Goal: Task Accomplishment & Management: Use online tool/utility

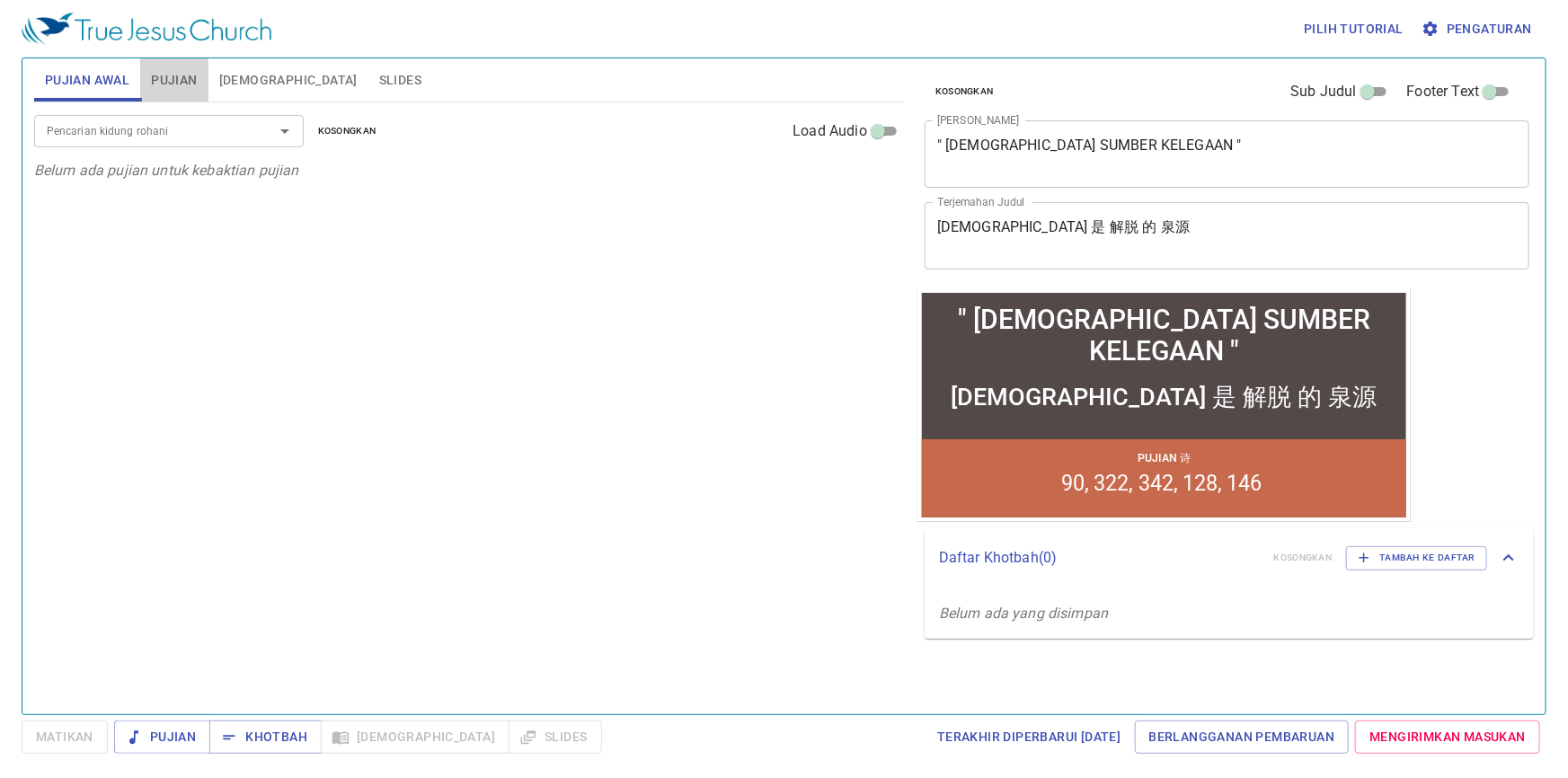
click at [173, 79] on span "Pujian" at bounding box center [174, 80] width 46 height 23
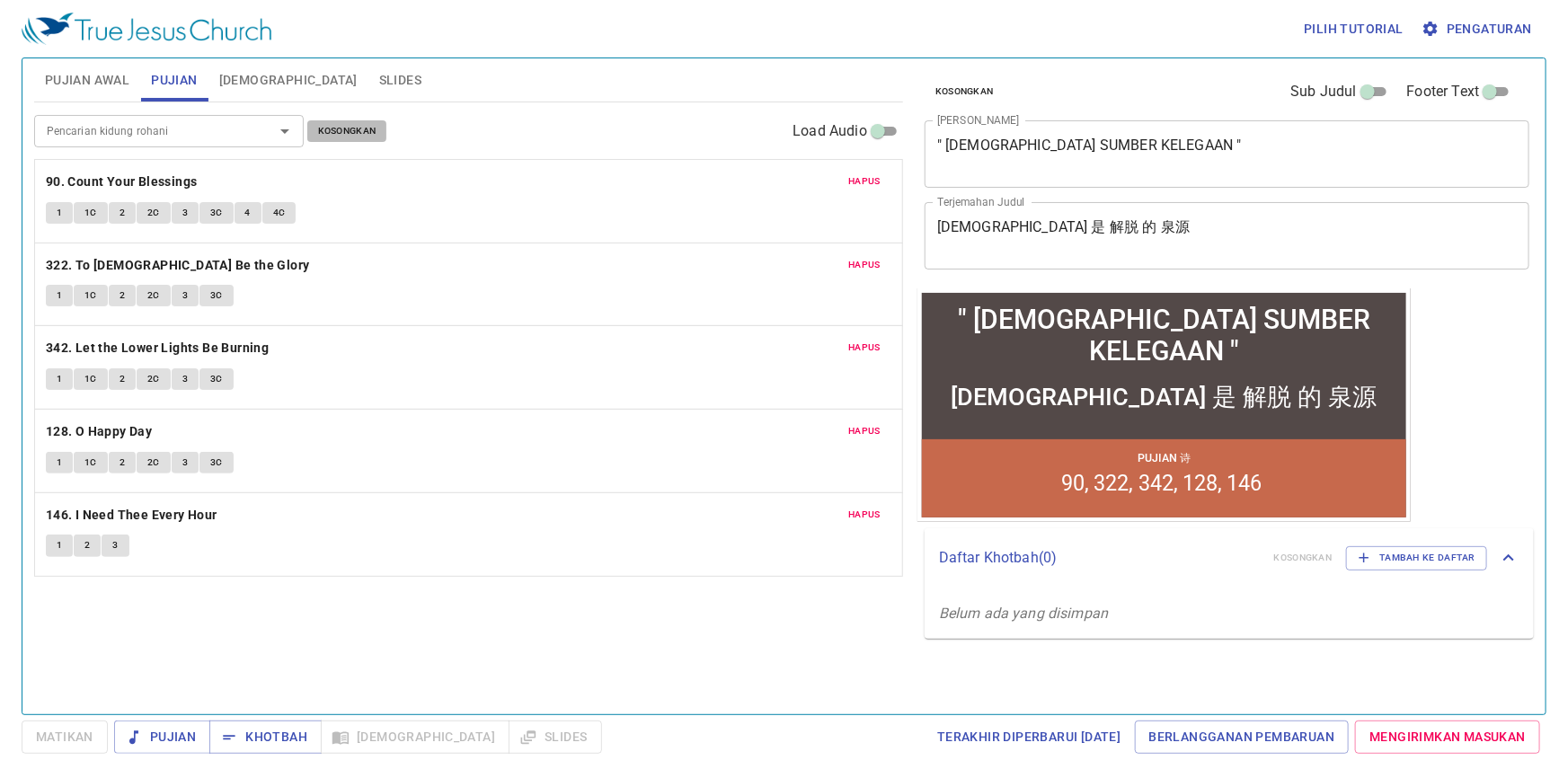
click at [369, 133] on span "Kosongkan" at bounding box center [347, 131] width 59 height 16
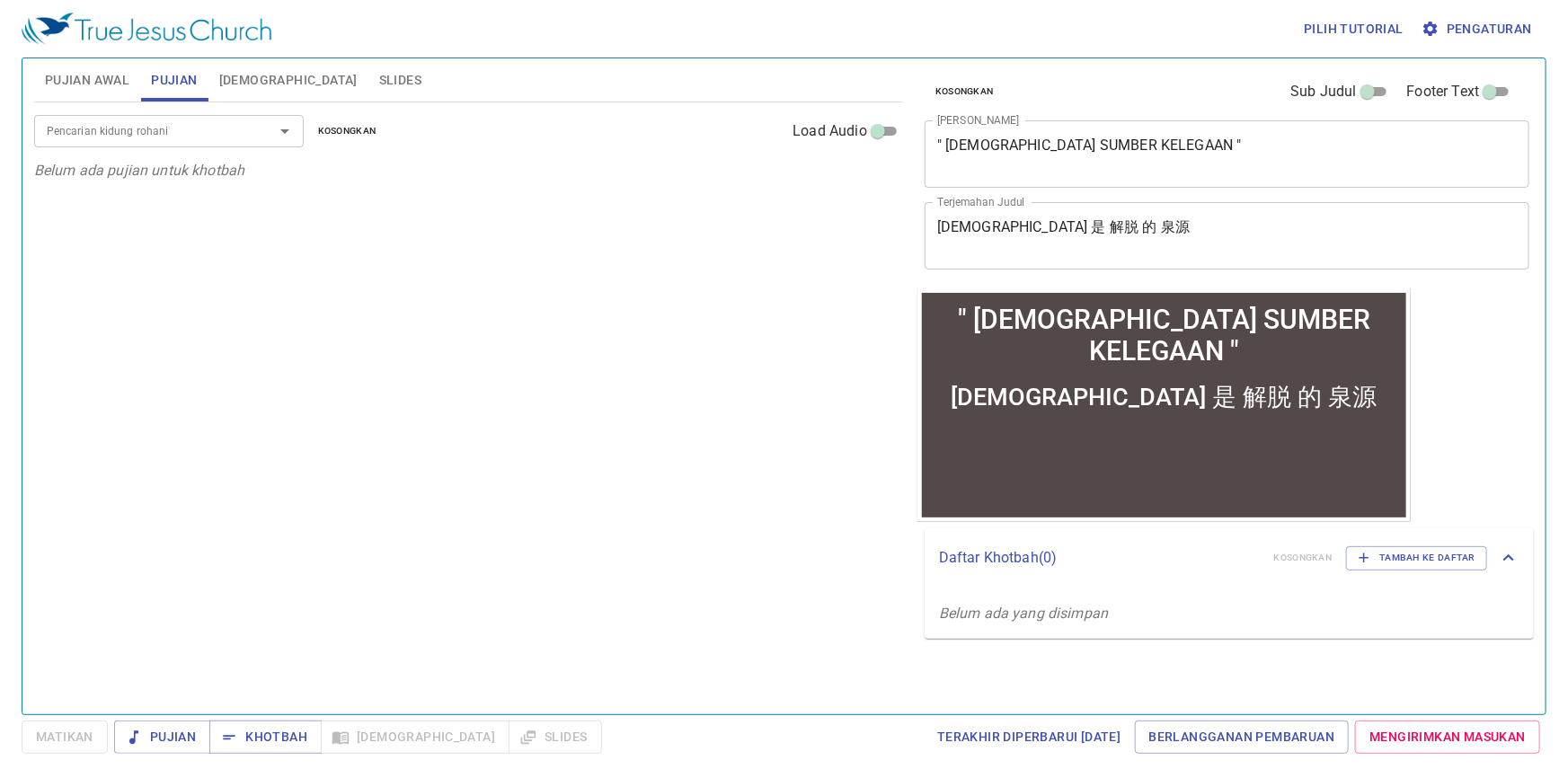
click at [228, 126] on input "Pencarian kidung rohani" at bounding box center [142, 130] width 206 height 21
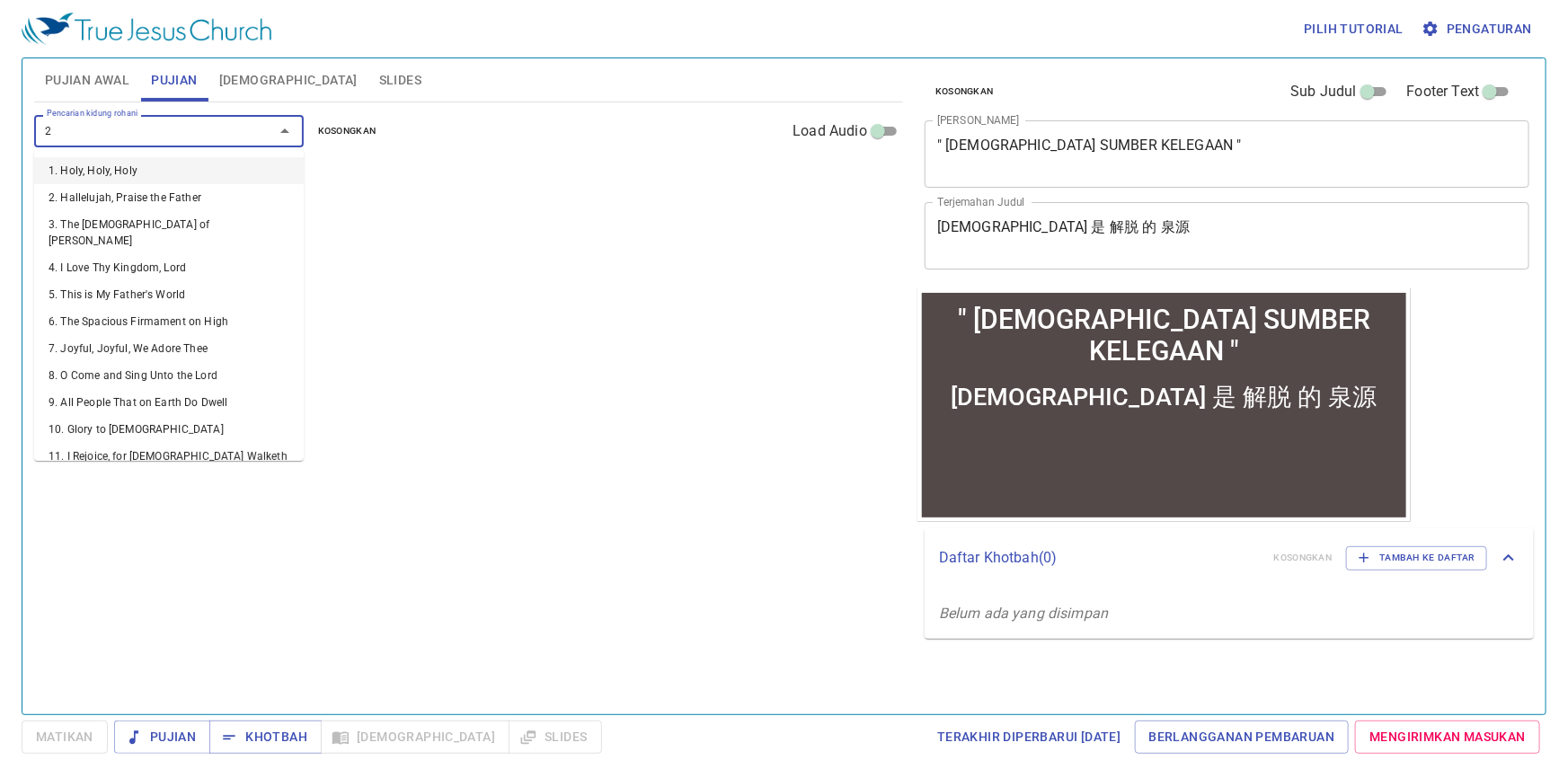
type input "25"
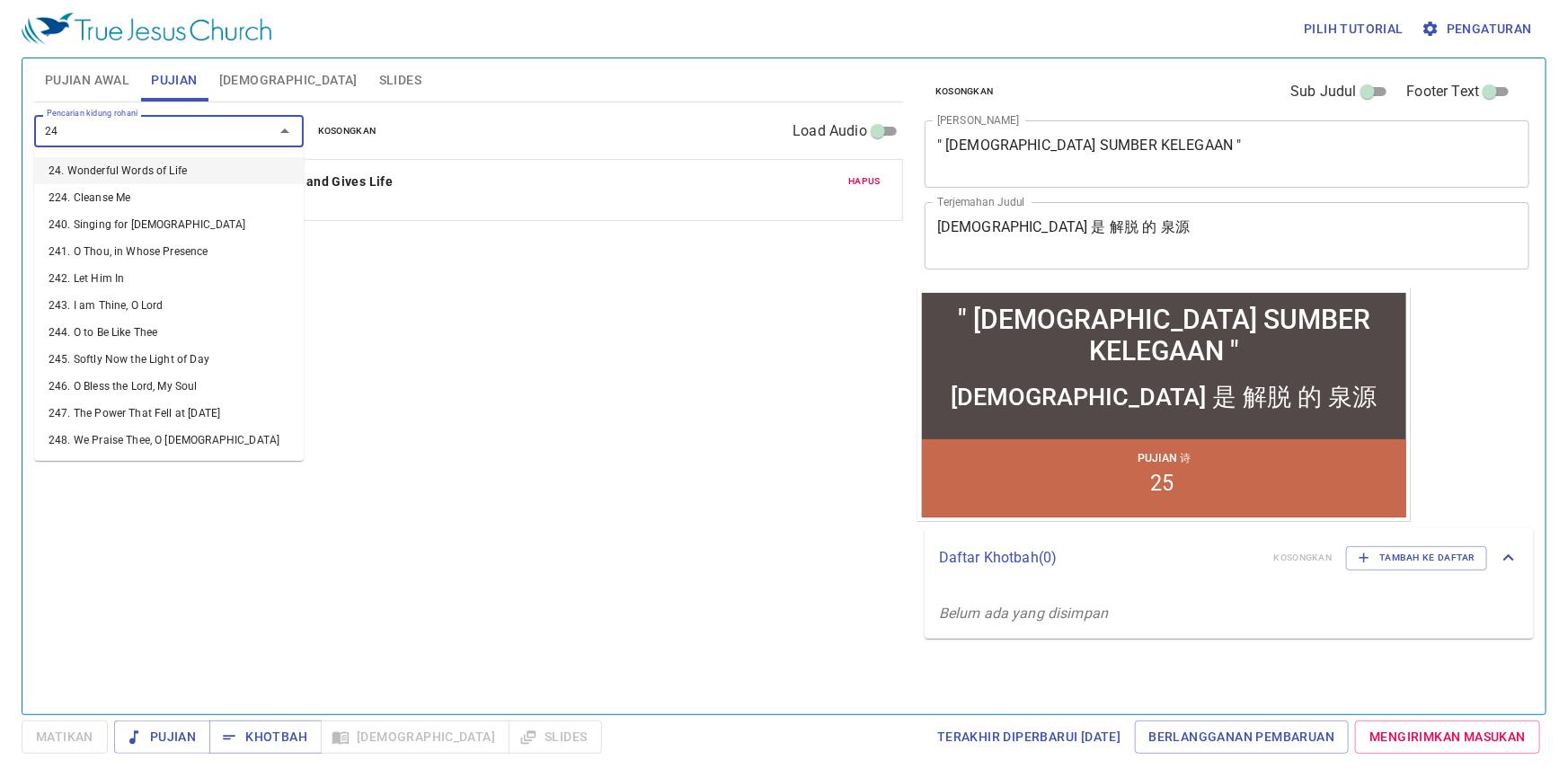
type input "248"
type input "402"
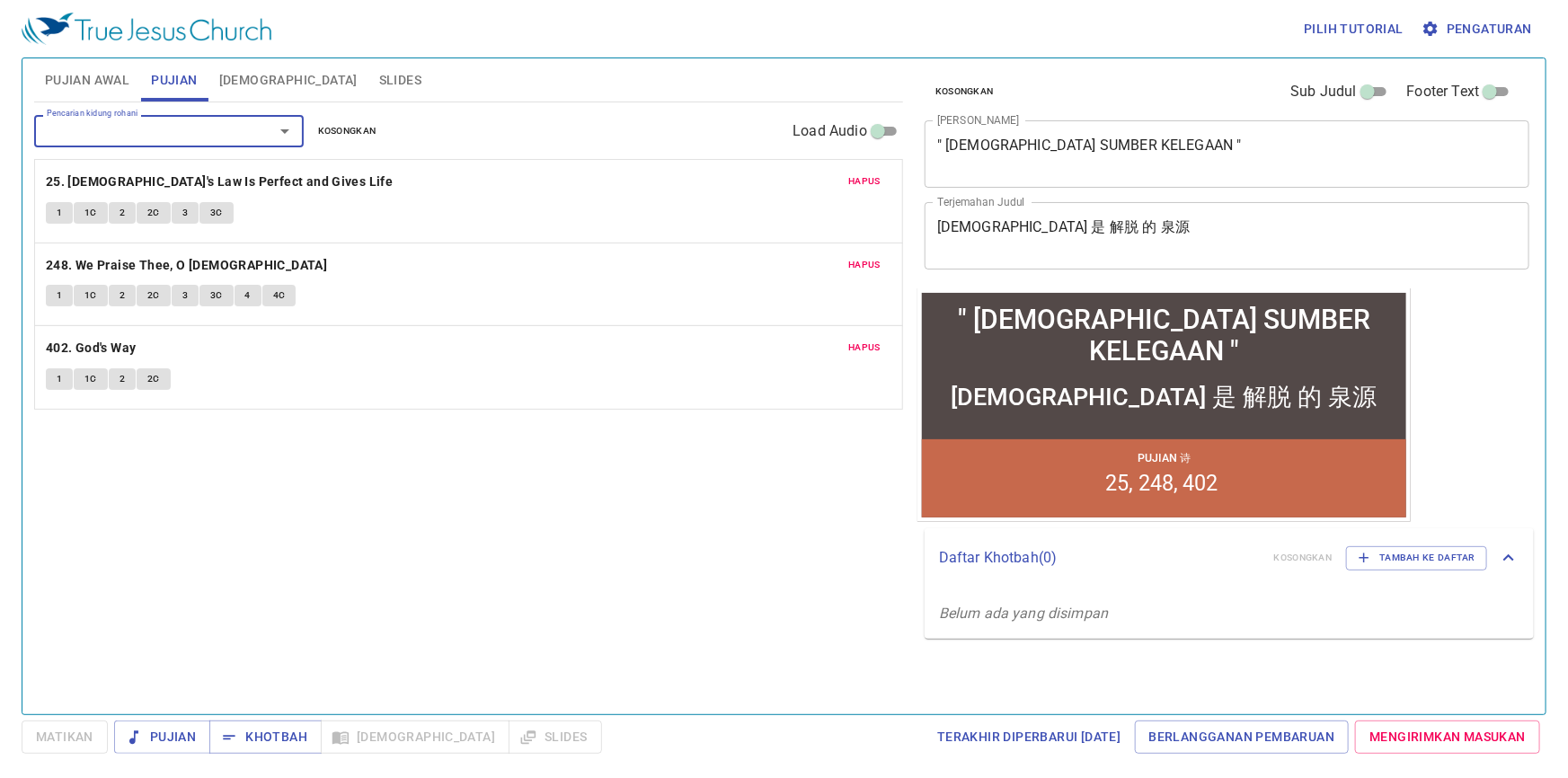
click at [825, 543] on div "Pencarian kidung rohani Pencarian kidung rohani Kosongkan Load Audio Hapus 25. …" at bounding box center [468, 400] width 870 height 597
click at [799, 501] on div "Pencarian kidung rohani Pencarian kidung rohani Kosongkan Load Audio Hapus 25. …" at bounding box center [468, 400] width 870 height 597
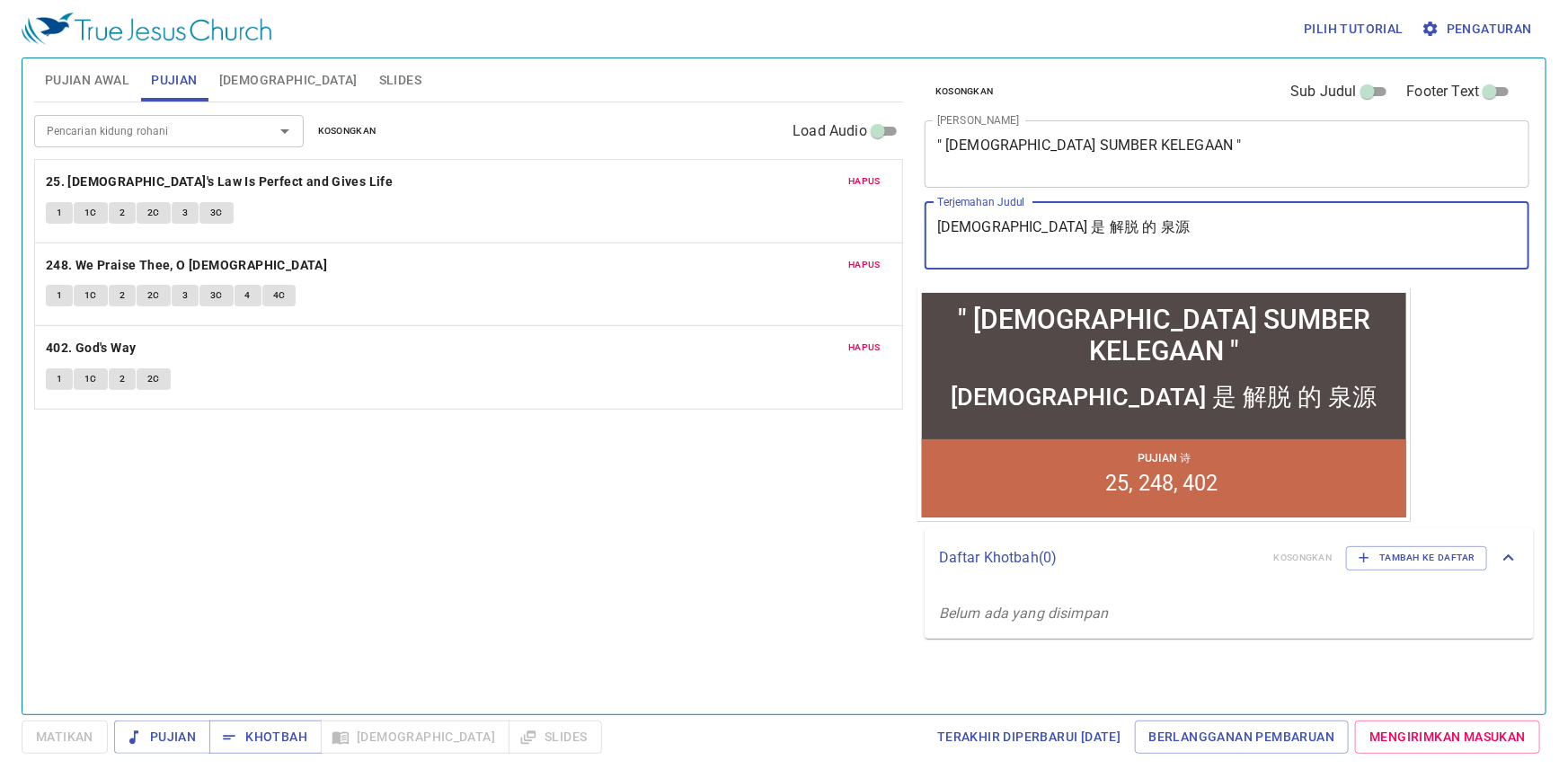
drag, startPoint x: 1112, startPoint y: 241, endPoint x: 915, endPoint y: 242, distance: 197.0
click at [915, 242] on div "Kosongkan Sub Judul Footer Text Judul Khotbah " YESUS SUMBER KELEGAAN " x Judul…" at bounding box center [1225, 379] width 631 height 656
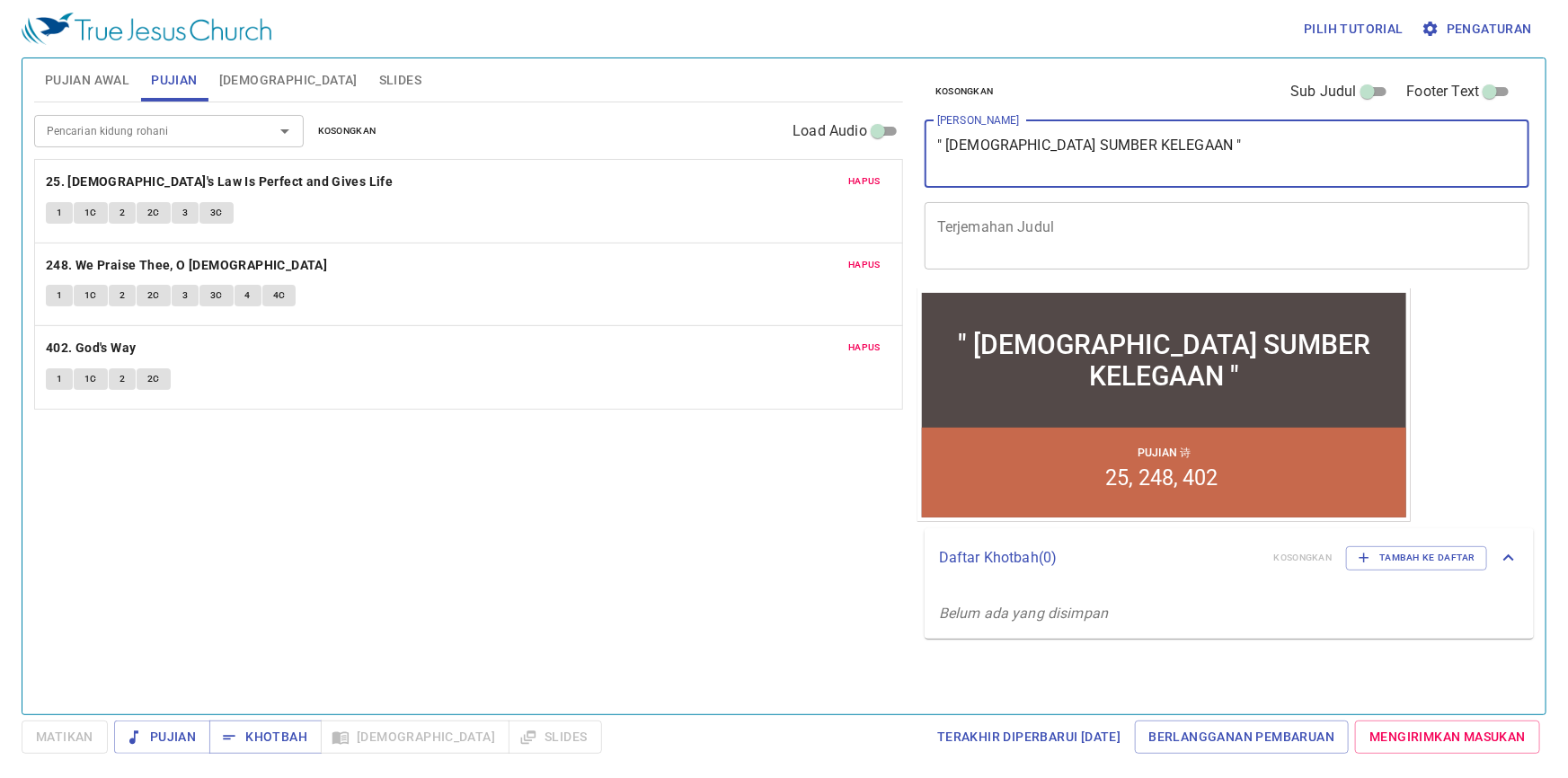
click at [1249, 156] on textarea "" YESUS SUMBER KELEGAAN "" at bounding box center [1227, 153] width 580 height 34
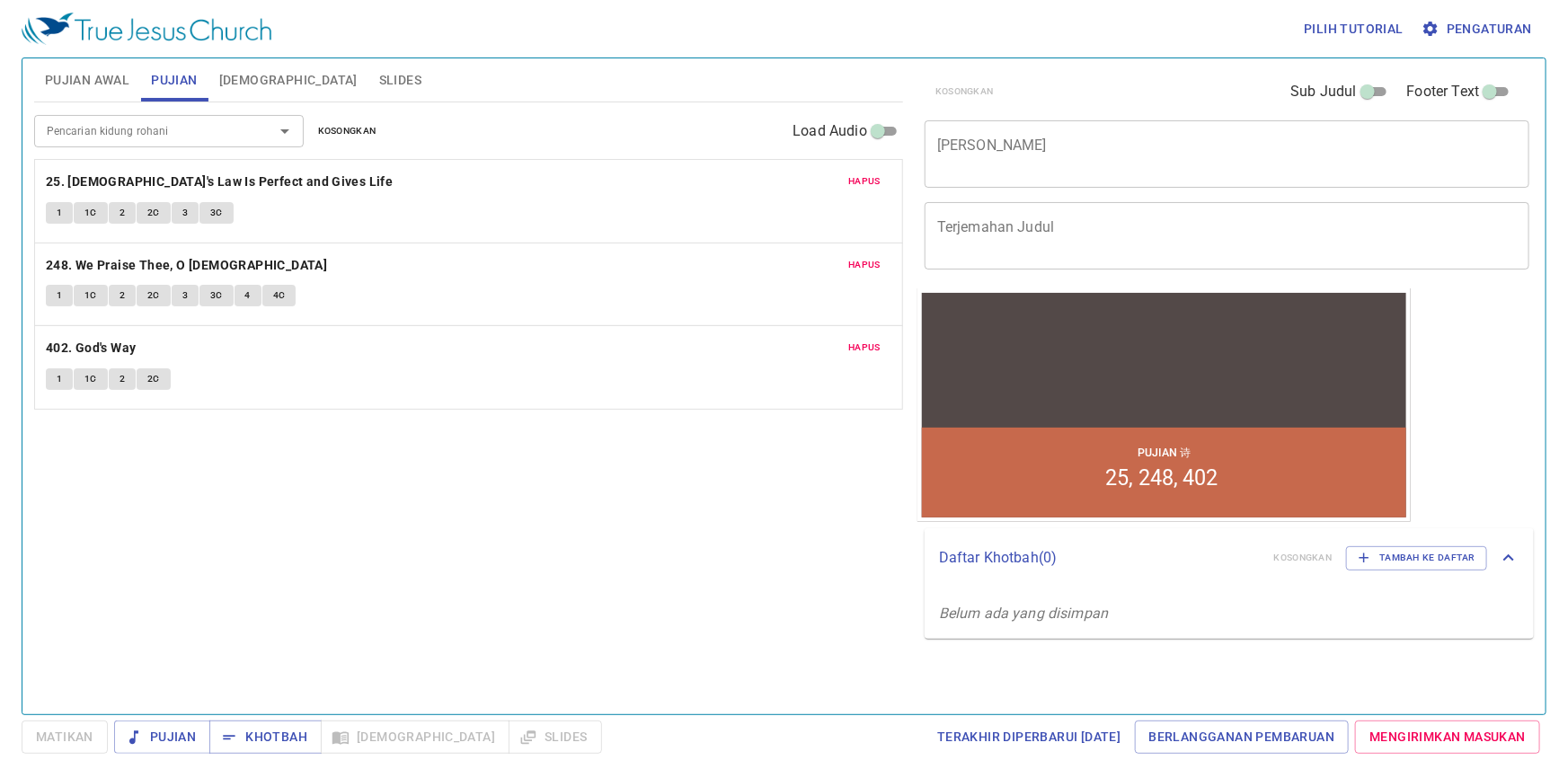
click at [779, 541] on div "Pencarian kidung rohani Pencarian kidung rohani Kosongkan Load Audio Hapus 25. …" at bounding box center [468, 400] width 870 height 597
click at [187, 132] on input "Pencarian kidung rohani" at bounding box center [142, 130] width 206 height 21
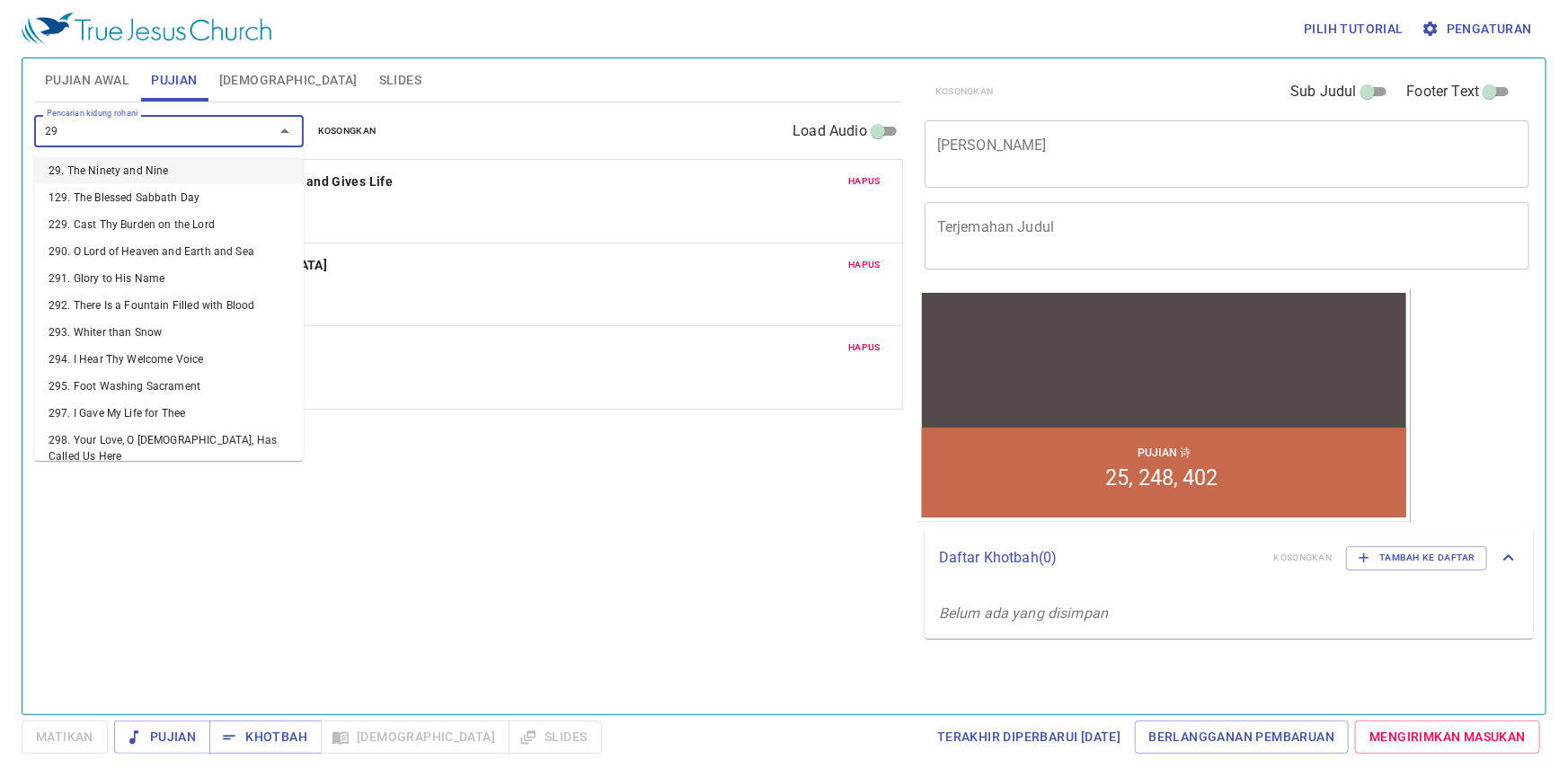
type input "296"
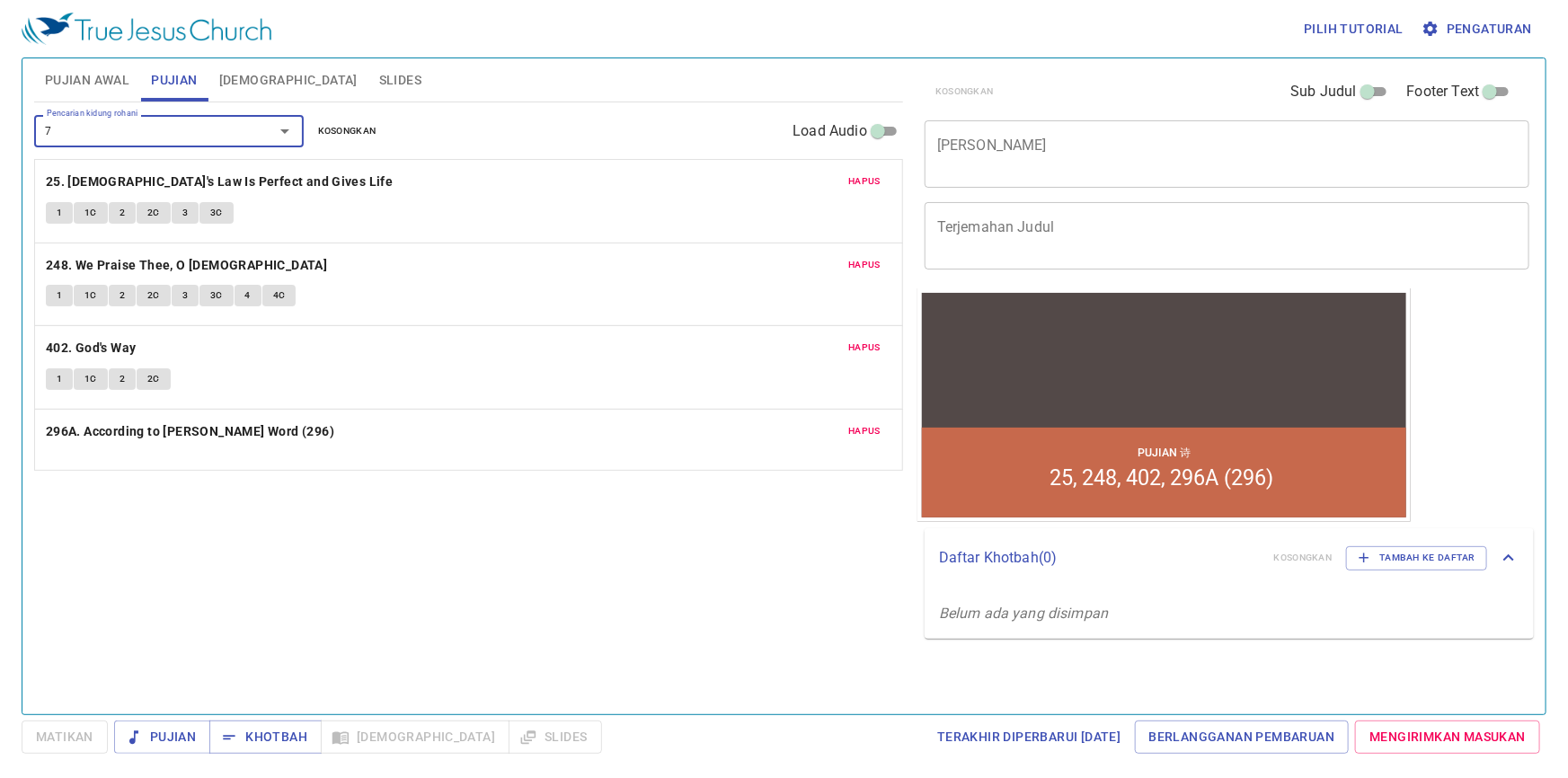
type input "76"
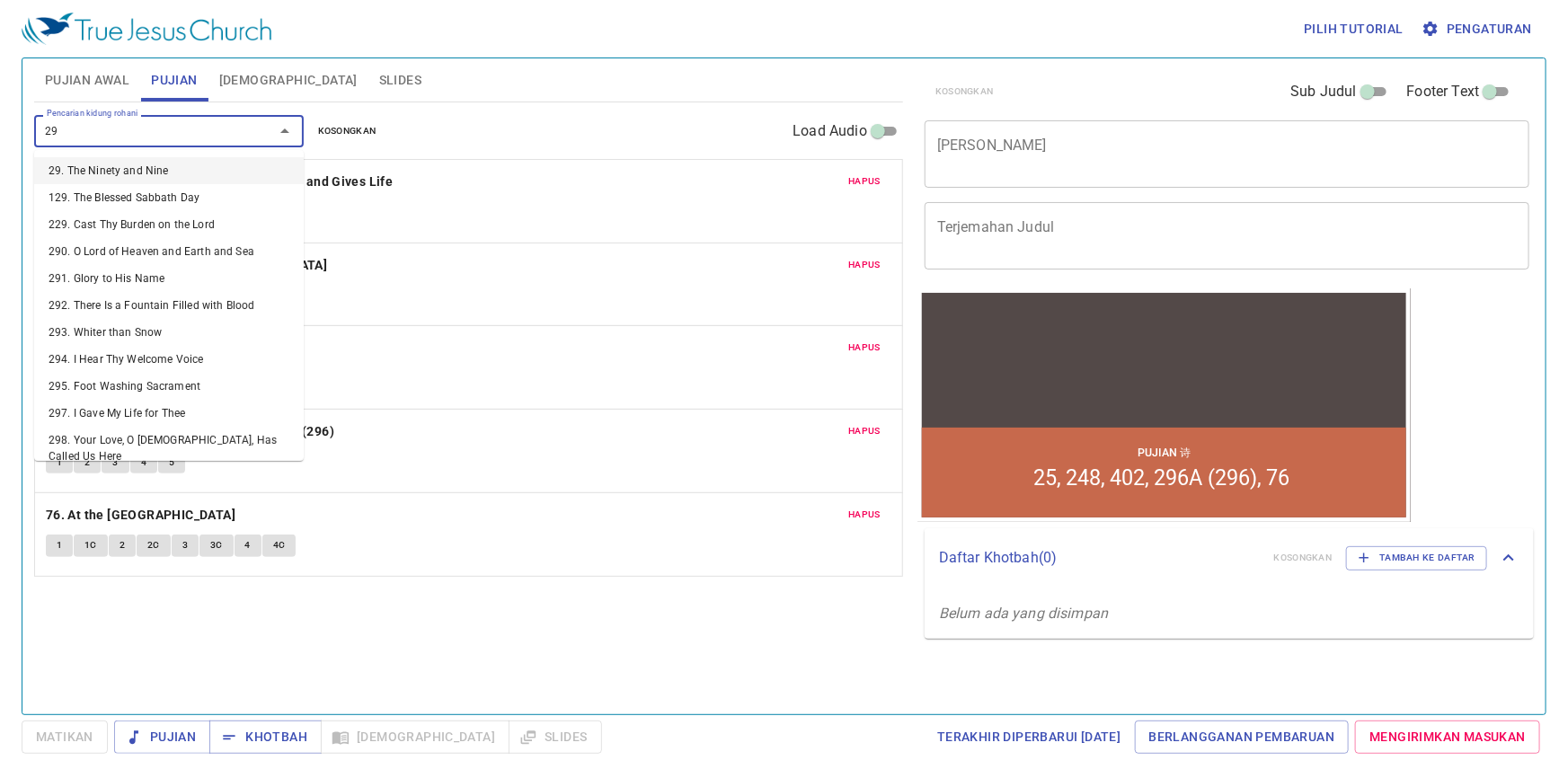
type input "297"
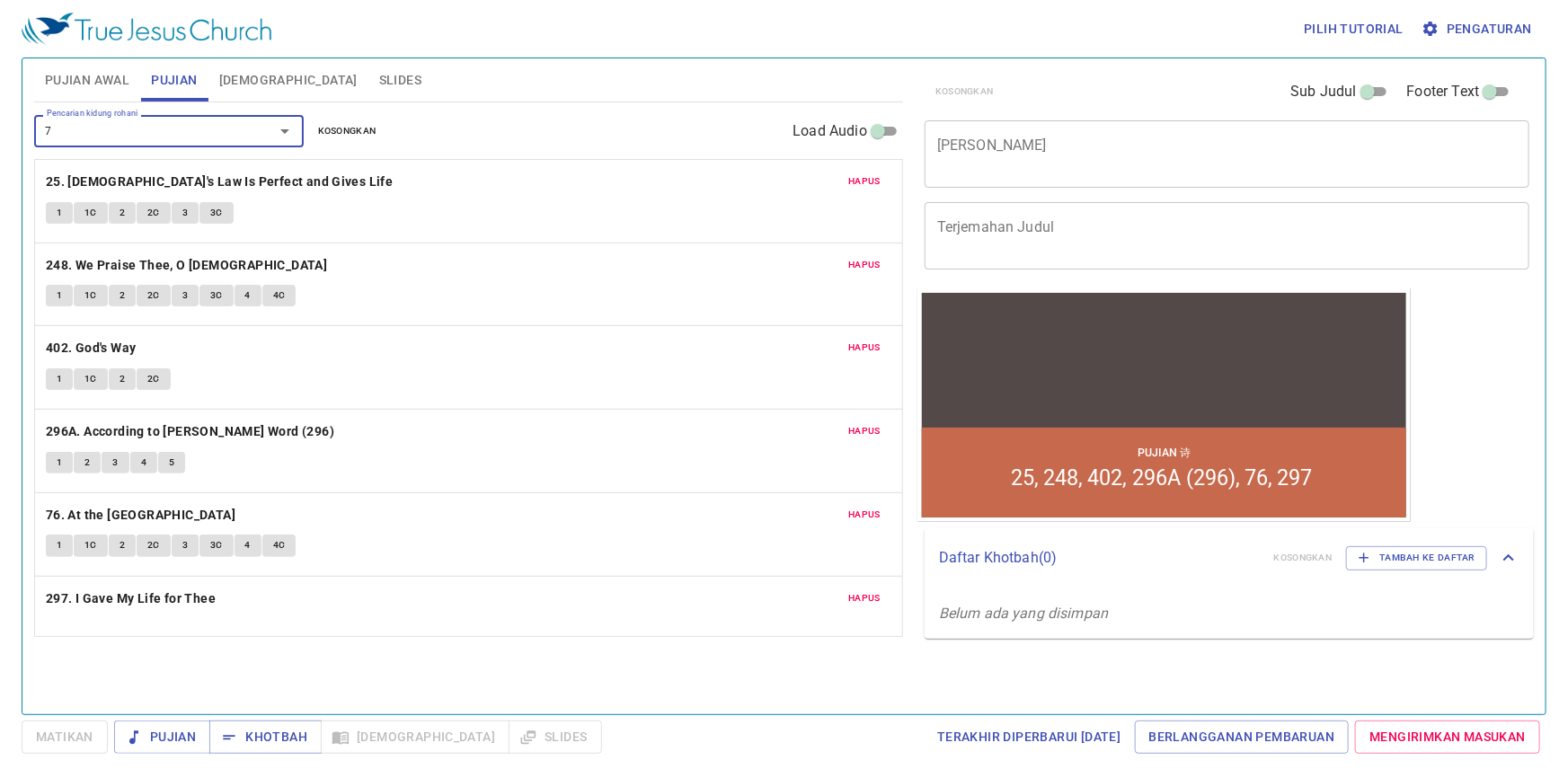
type input "77"
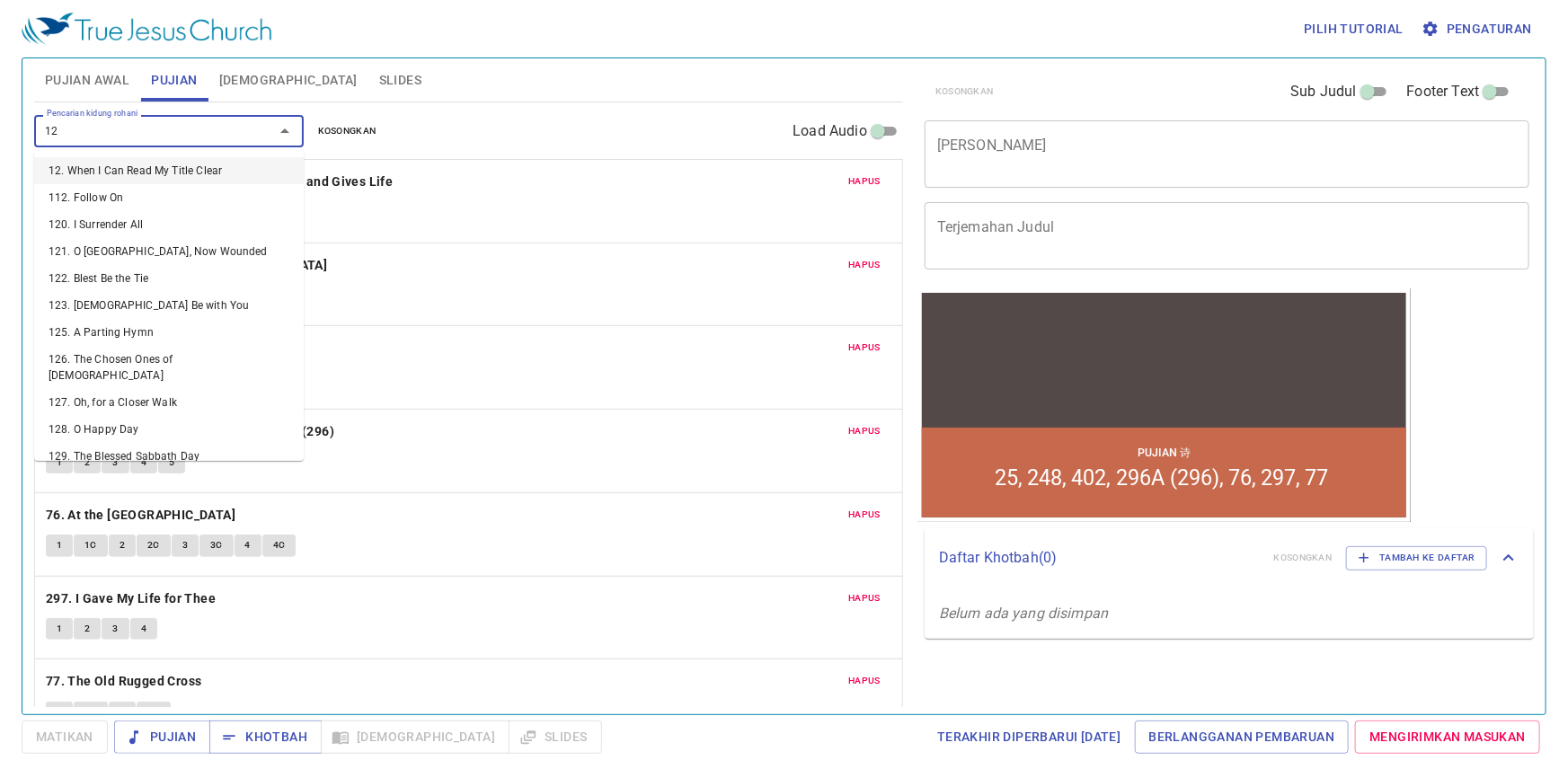
type input "120"
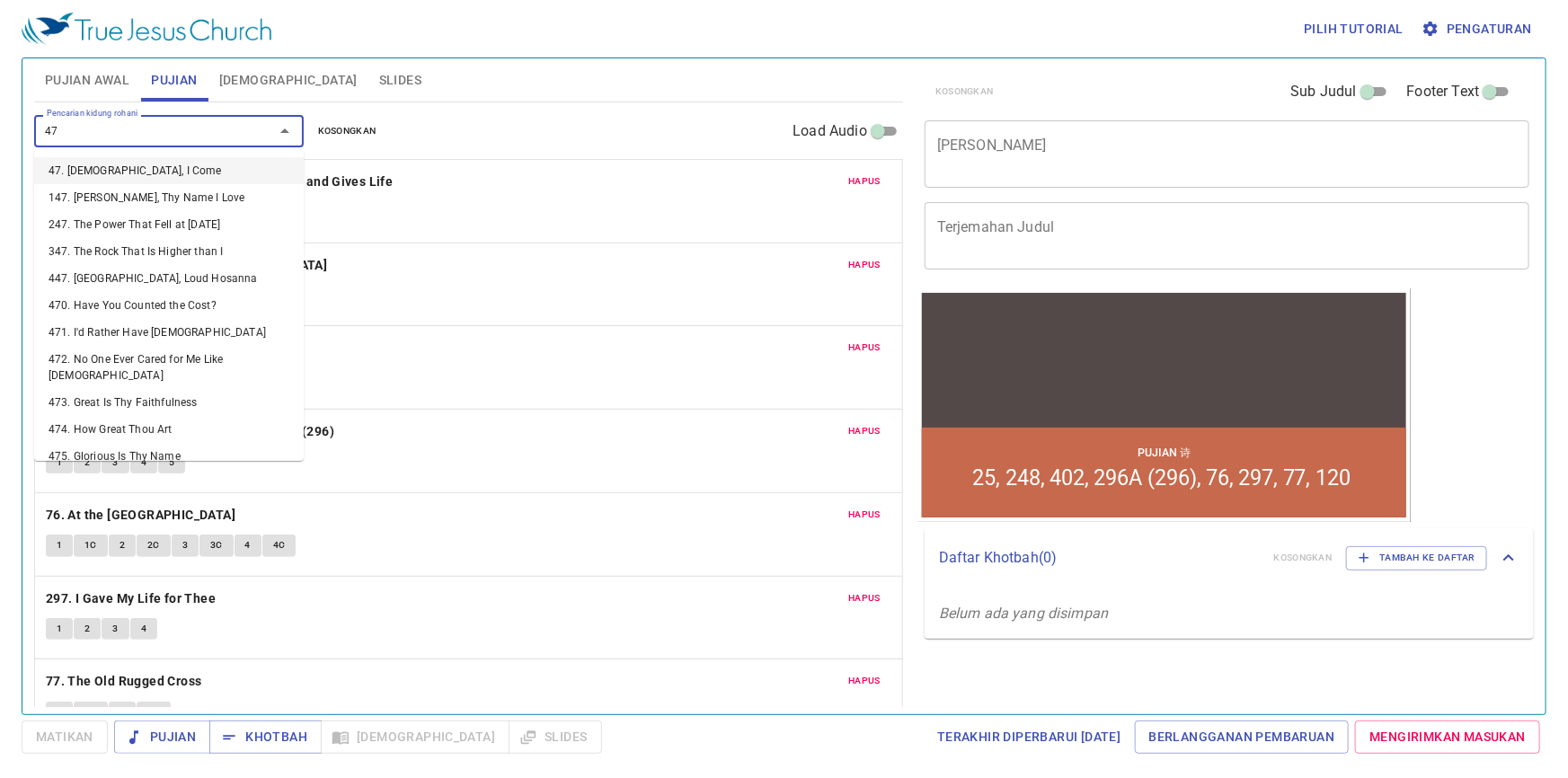
type input "473"
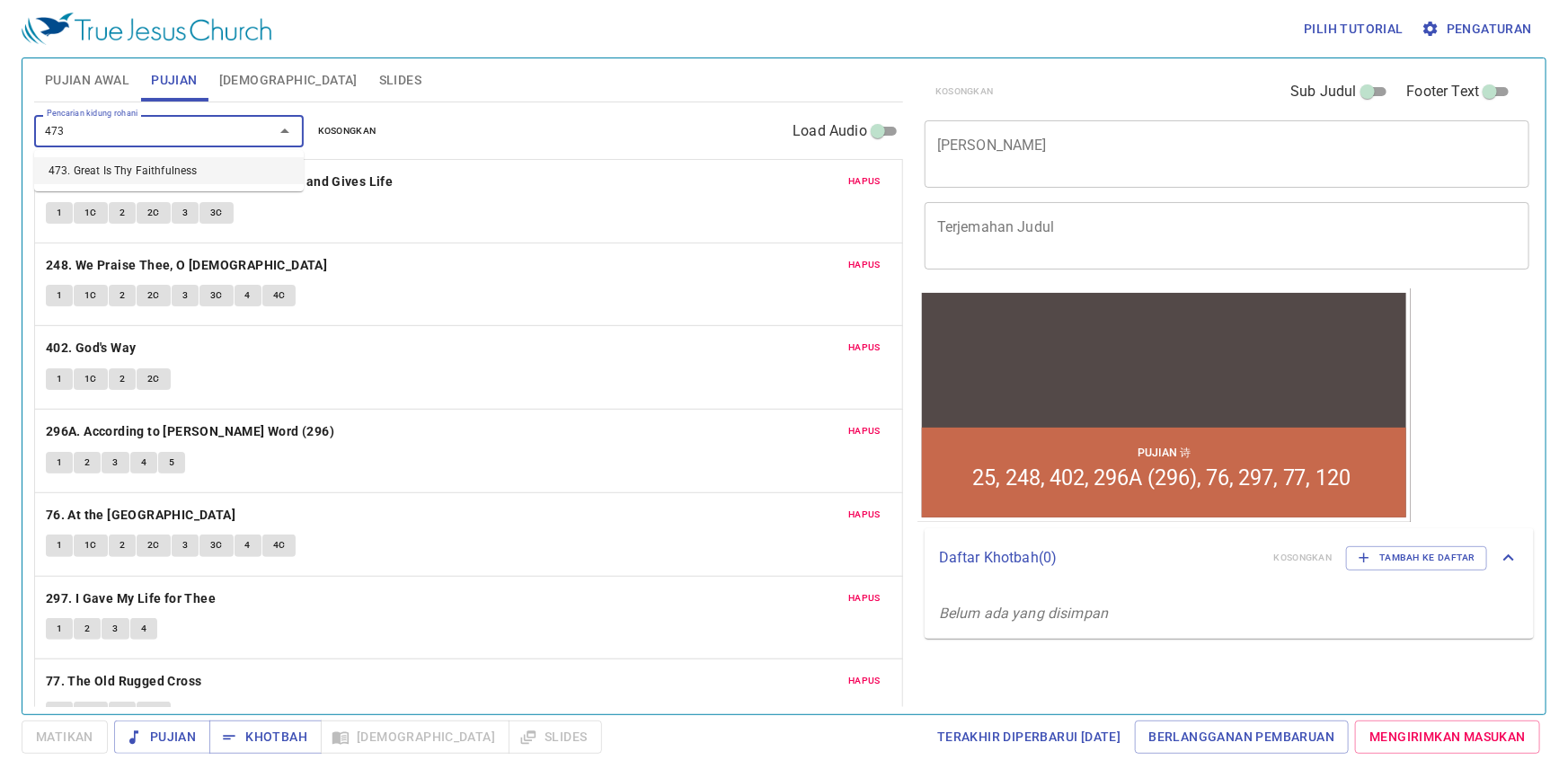
click at [158, 169] on li "473. Great Is Thy Faithfulness" at bounding box center [168, 170] width 270 height 27
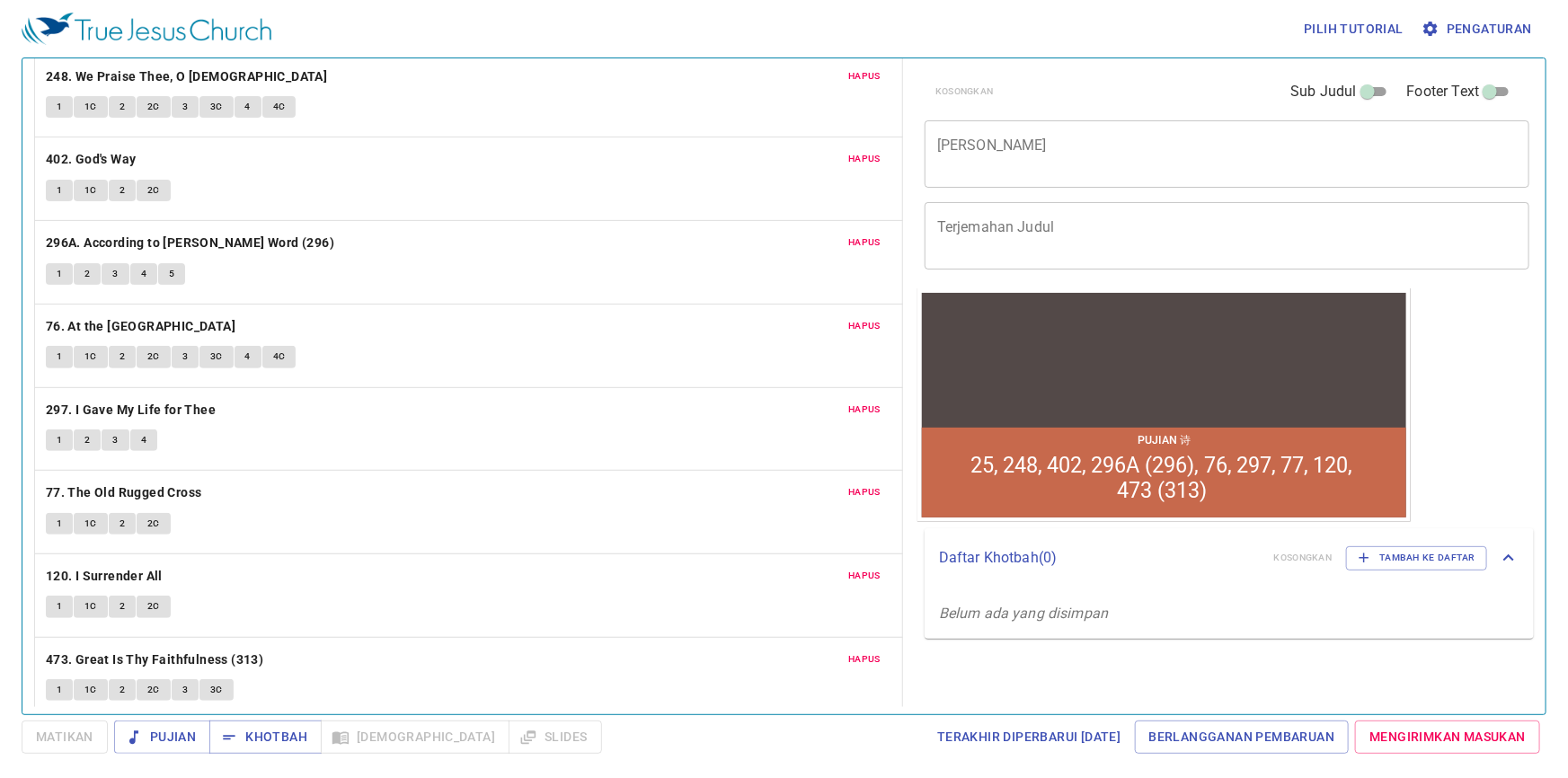
scroll to position [199, 0]
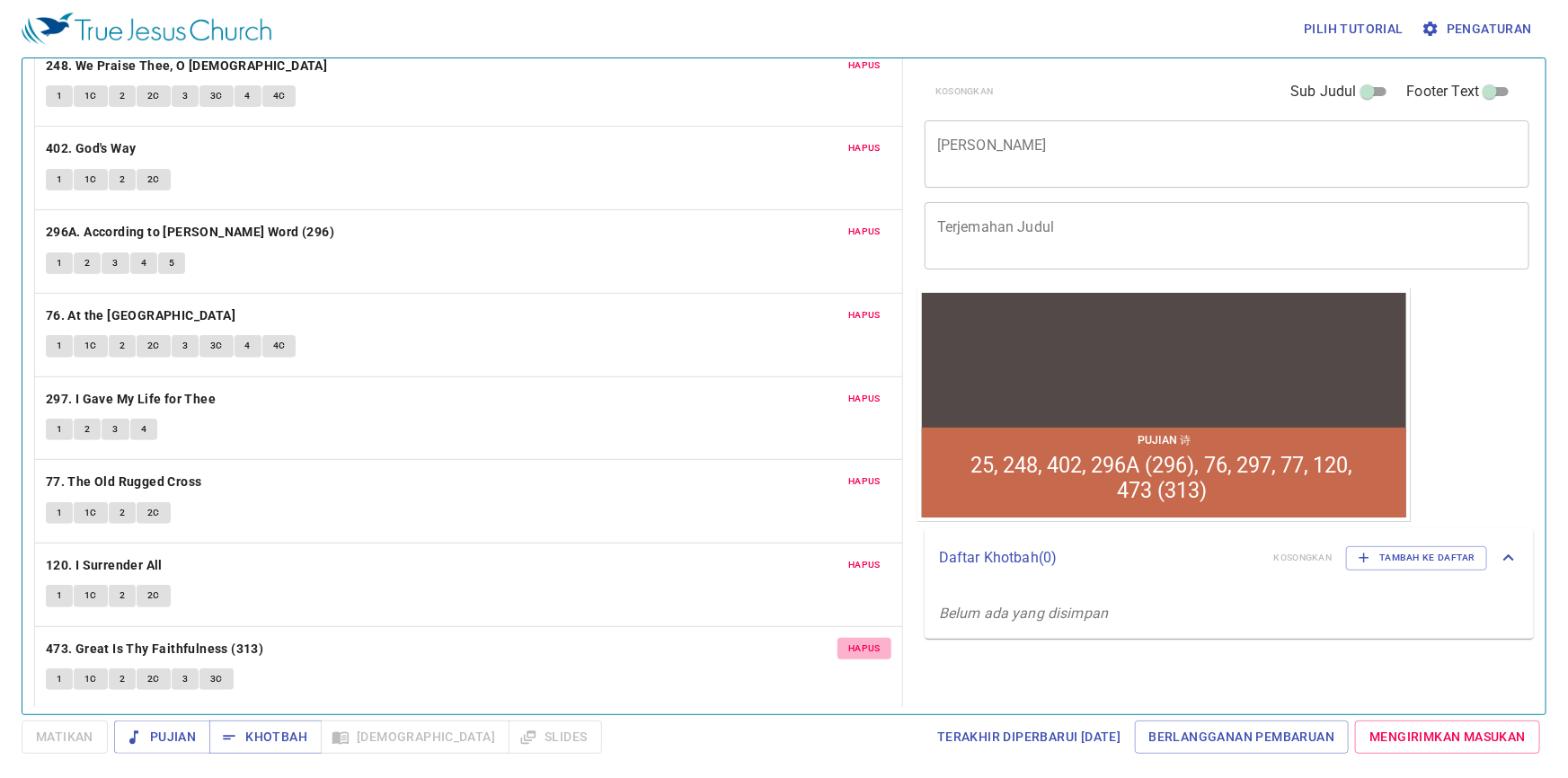
click at [850, 647] on span "Hapus" at bounding box center [865, 648] width 32 height 16
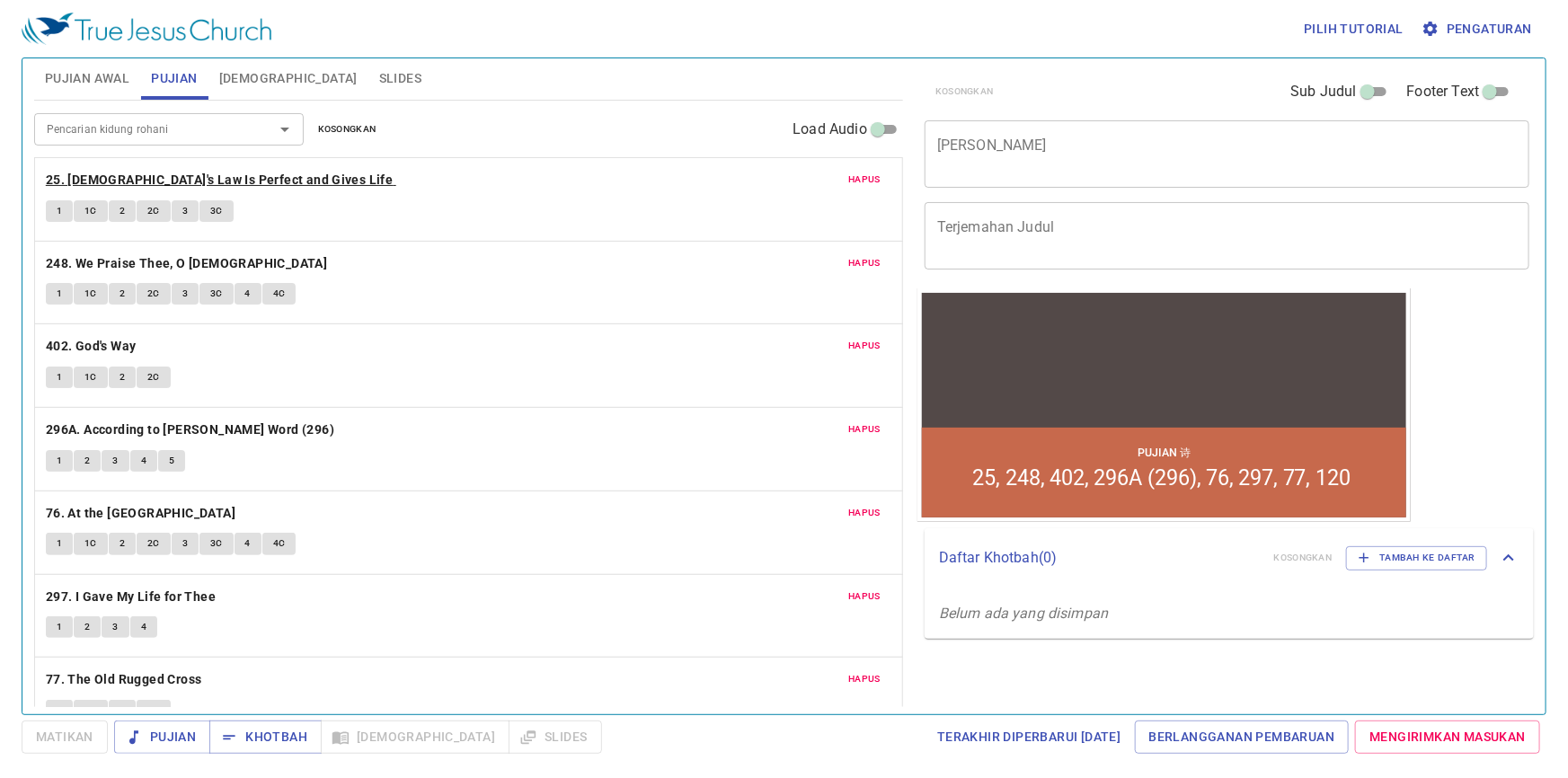
scroll to position [0, 0]
click at [199, 130] on input "Pencarian kidung rohani" at bounding box center [142, 130] width 206 height 21
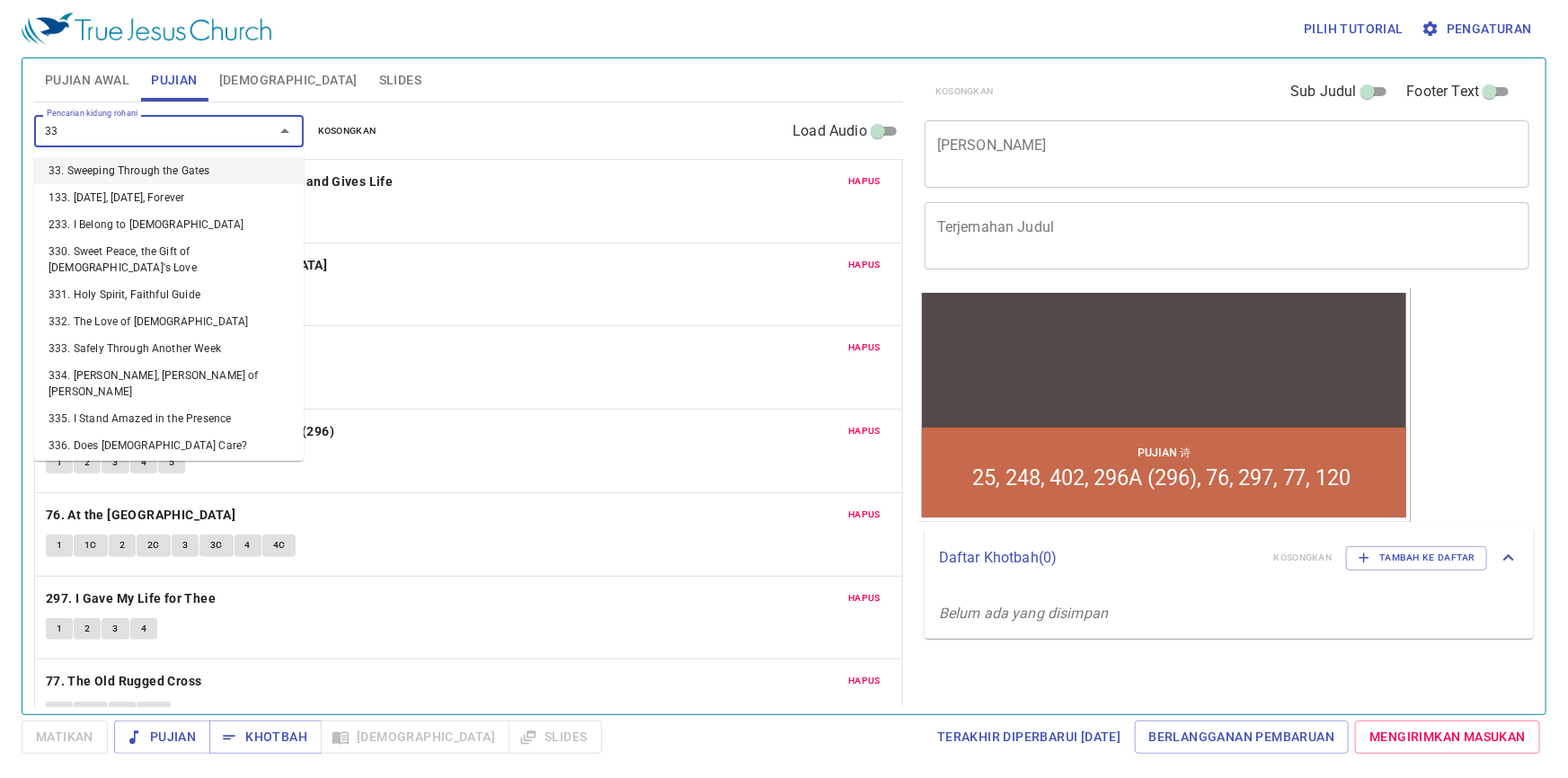
type input "3"
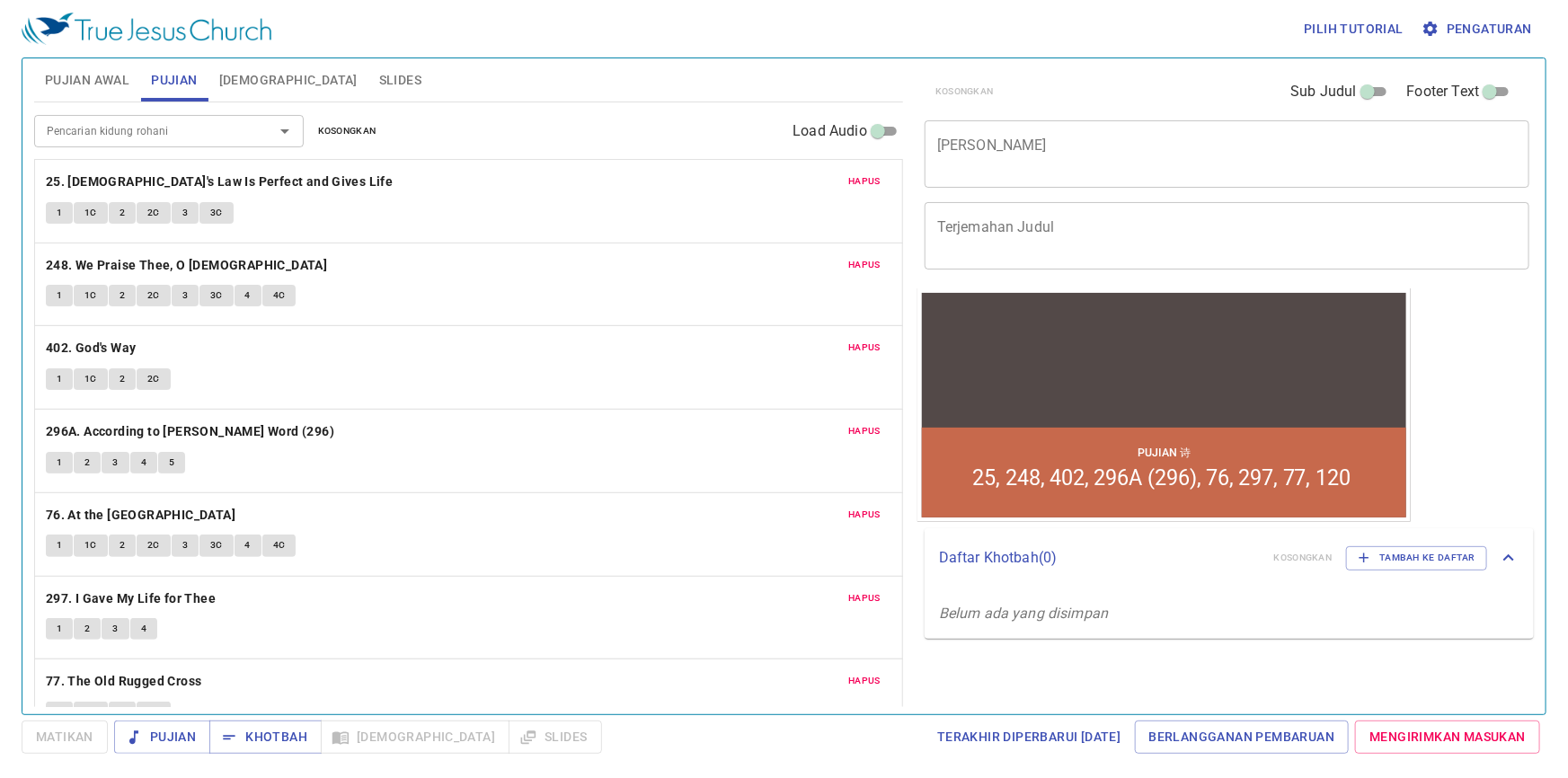
click at [540, 153] on div "Pencarian kidung rohani Pencarian kidung rohani Kosongkan Load Audio" at bounding box center [468, 131] width 870 height 58
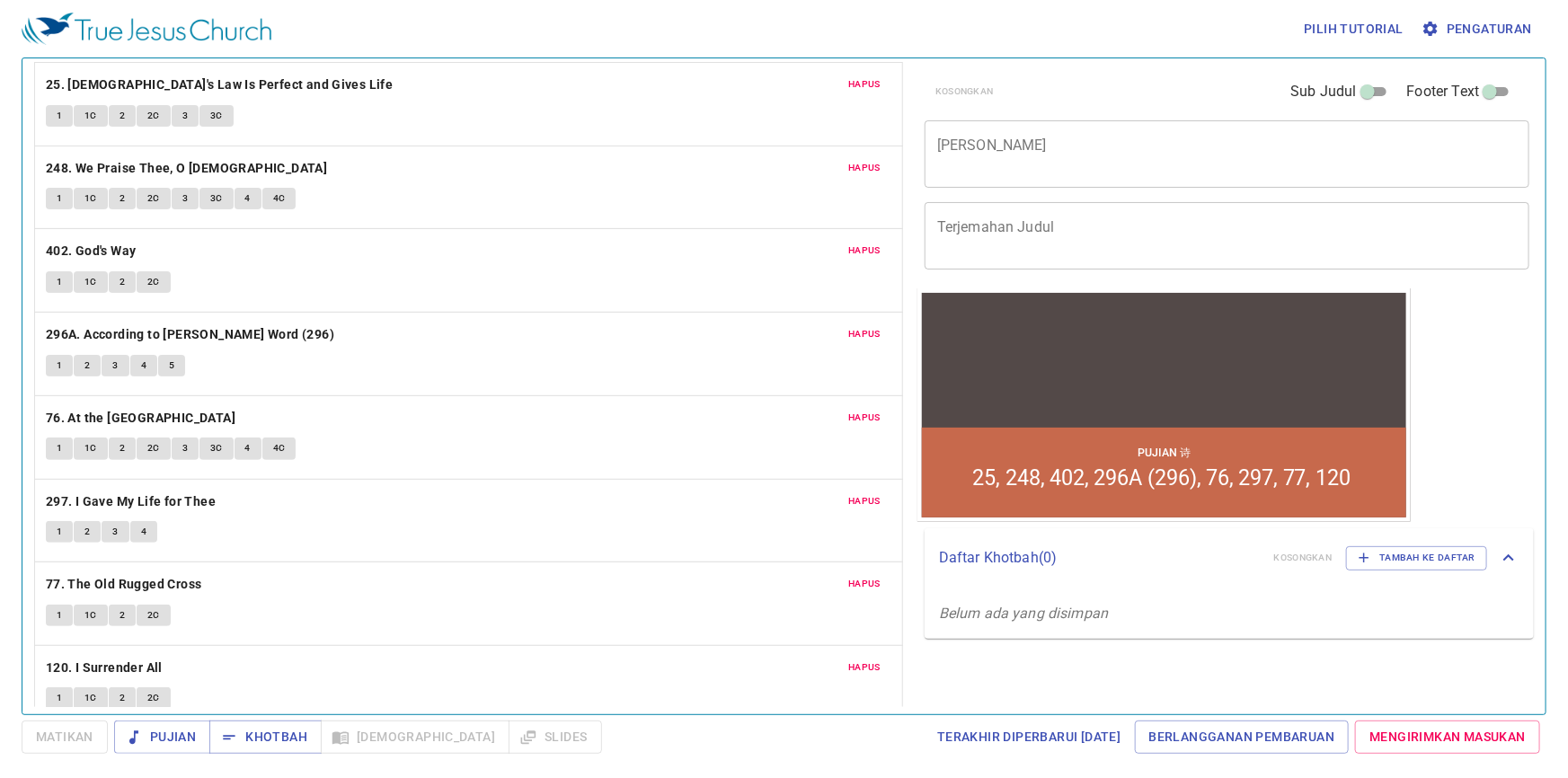
scroll to position [117, 0]
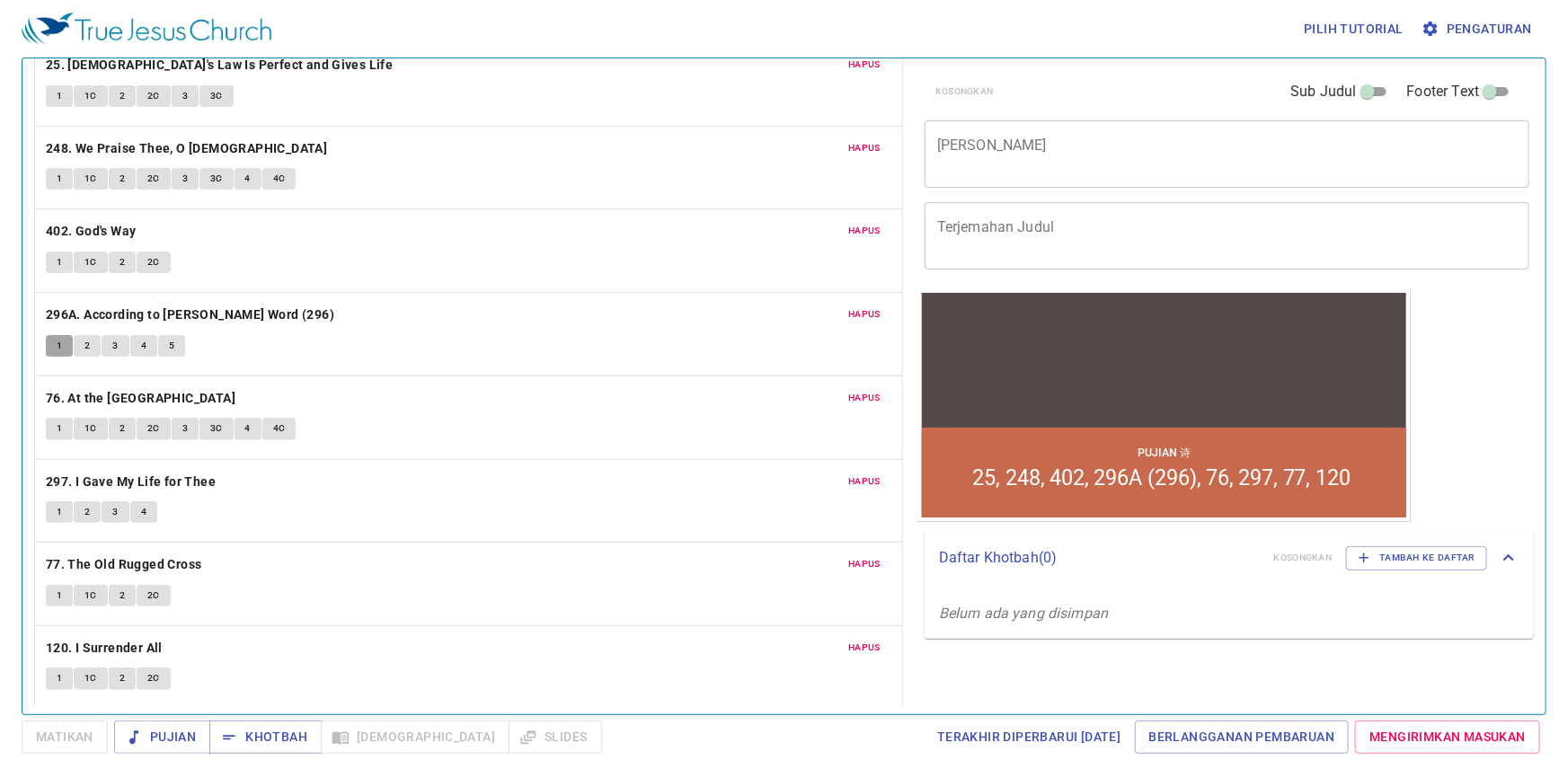
click at [52, 344] on button "1" at bounding box center [59, 347] width 27 height 22
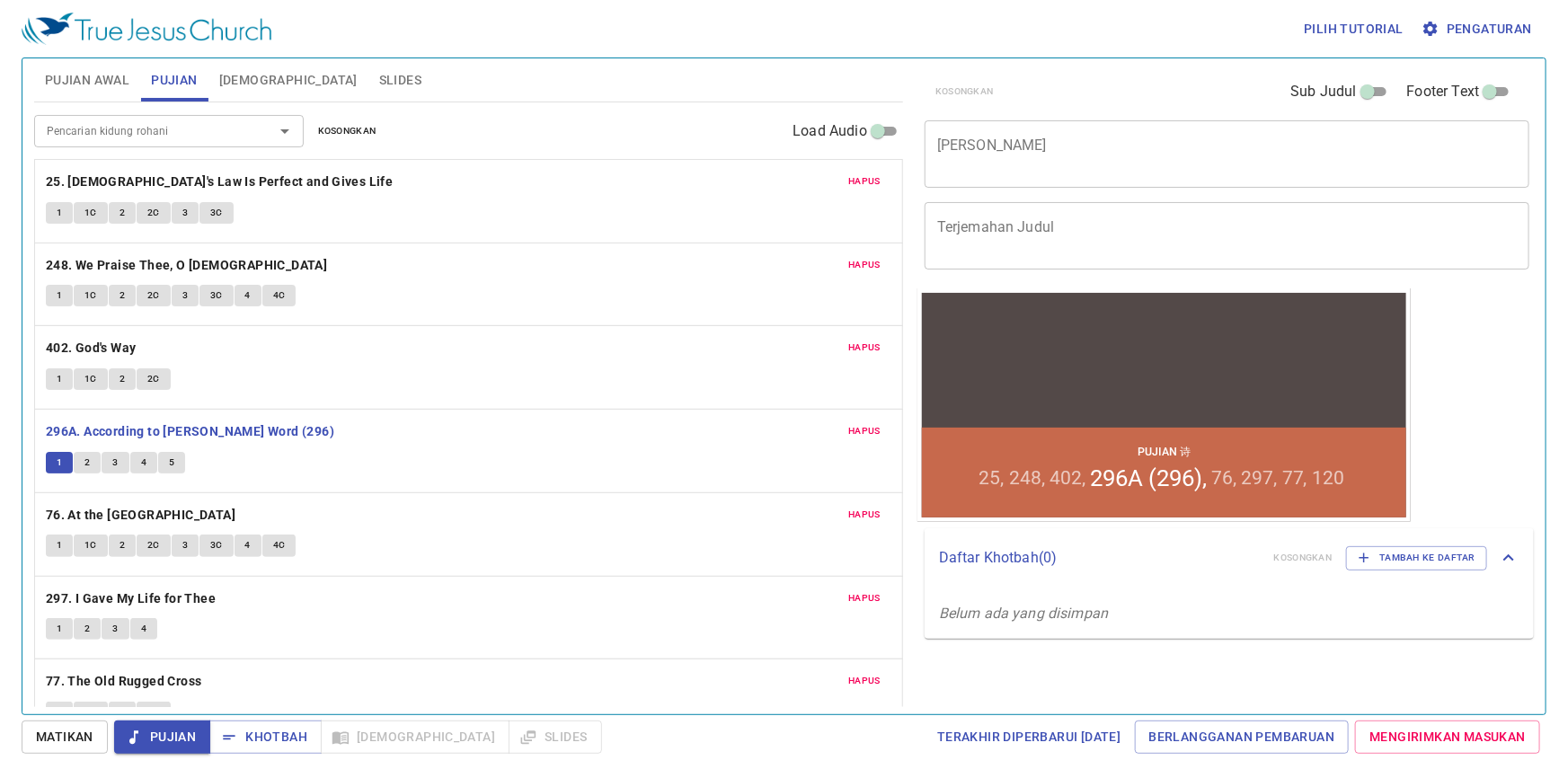
scroll to position [0, 0]
click at [197, 129] on input "Pencarian kidung rohani" at bounding box center [142, 130] width 206 height 21
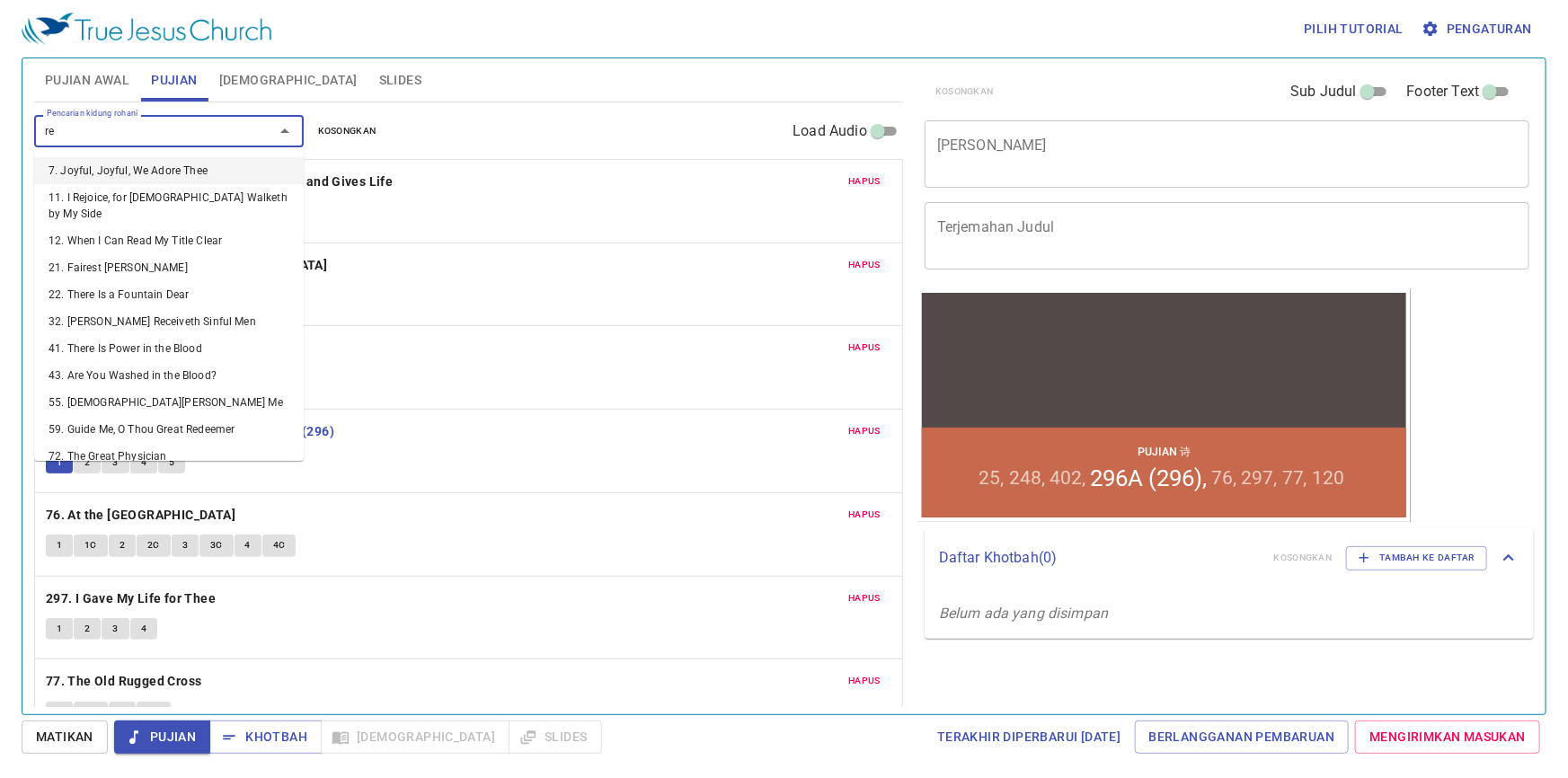
type input "r"
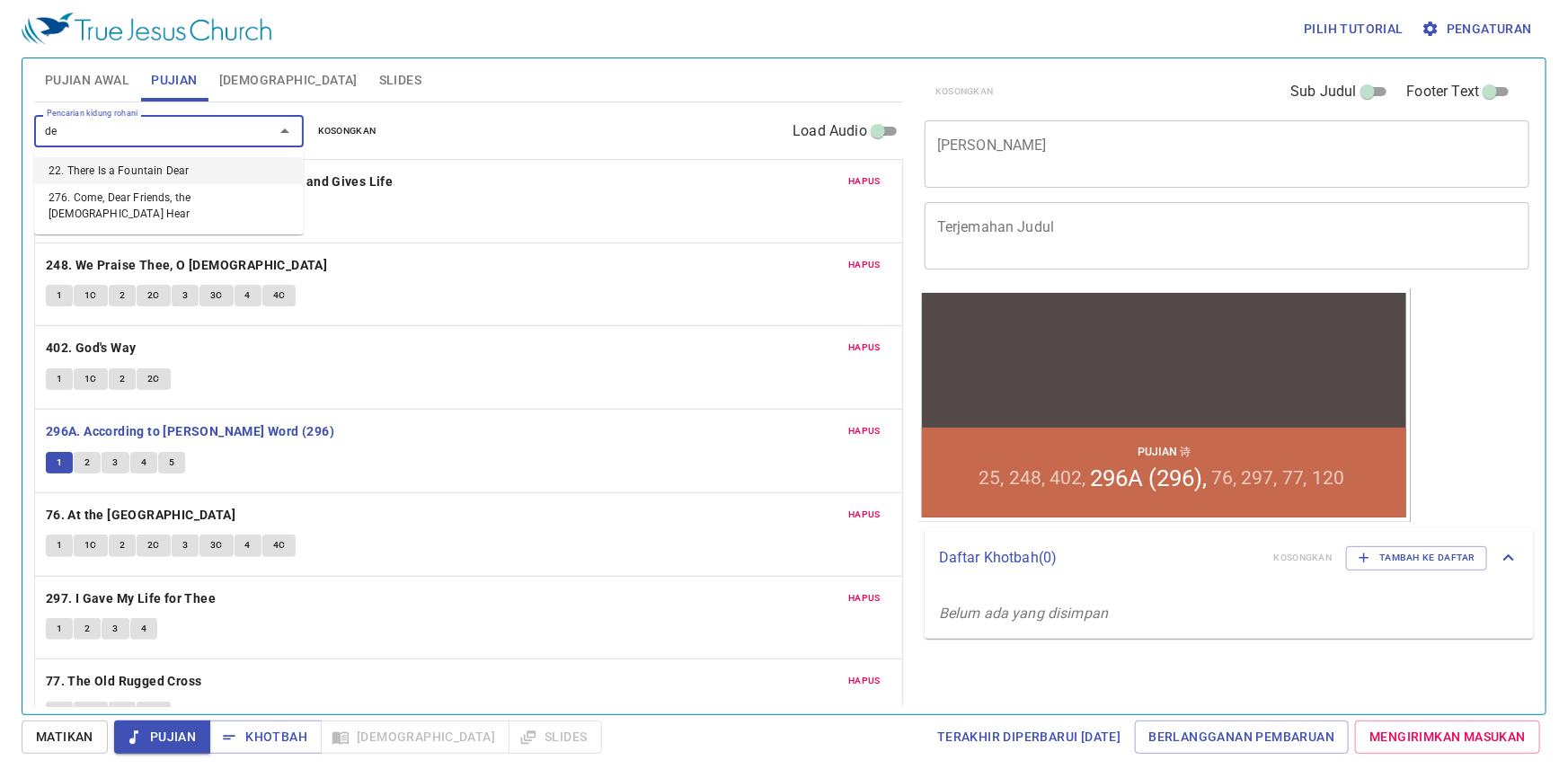
type input "d"
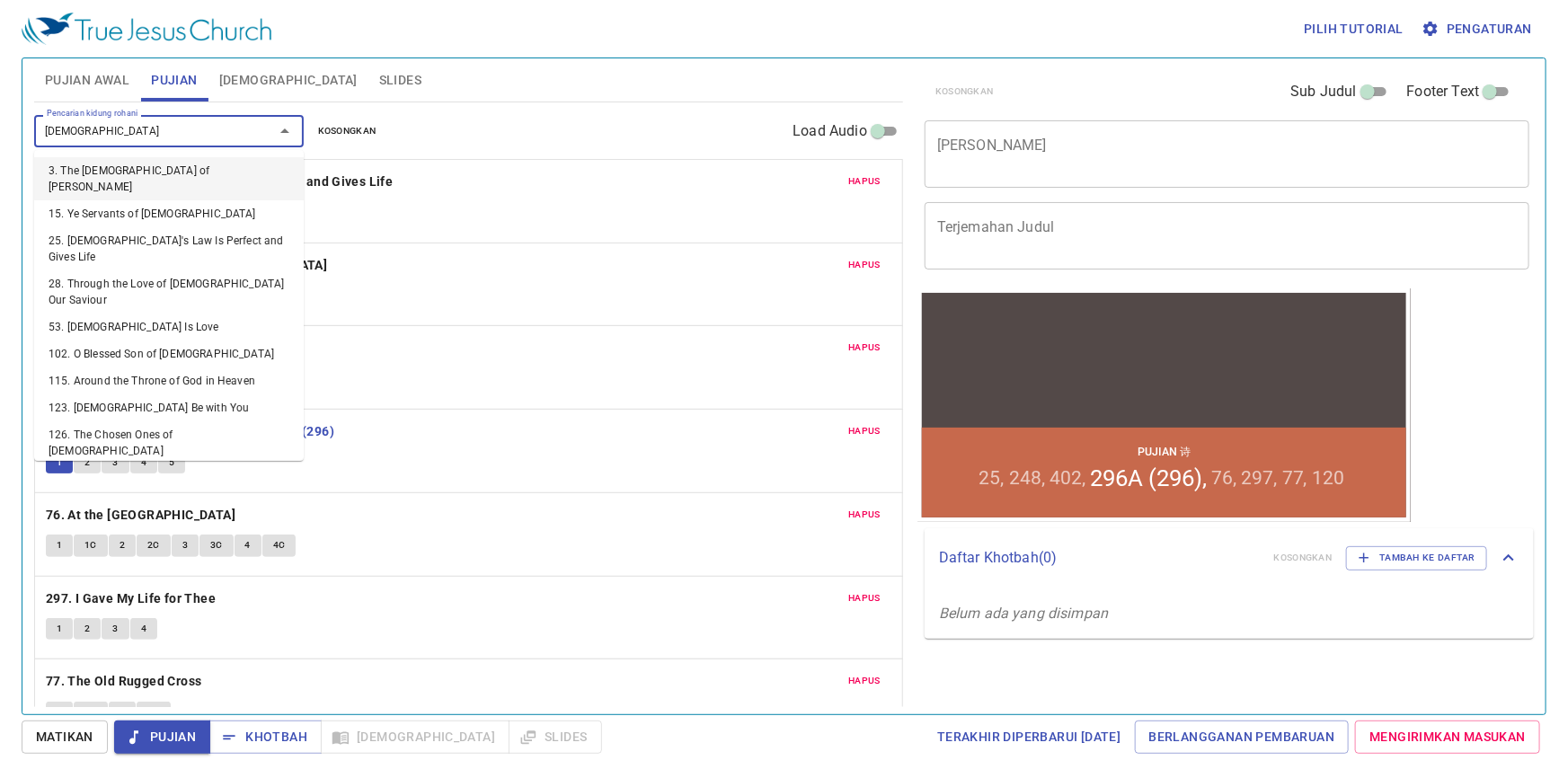
click at [274, 129] on icon "Close" at bounding box center [285, 131] width 22 height 22
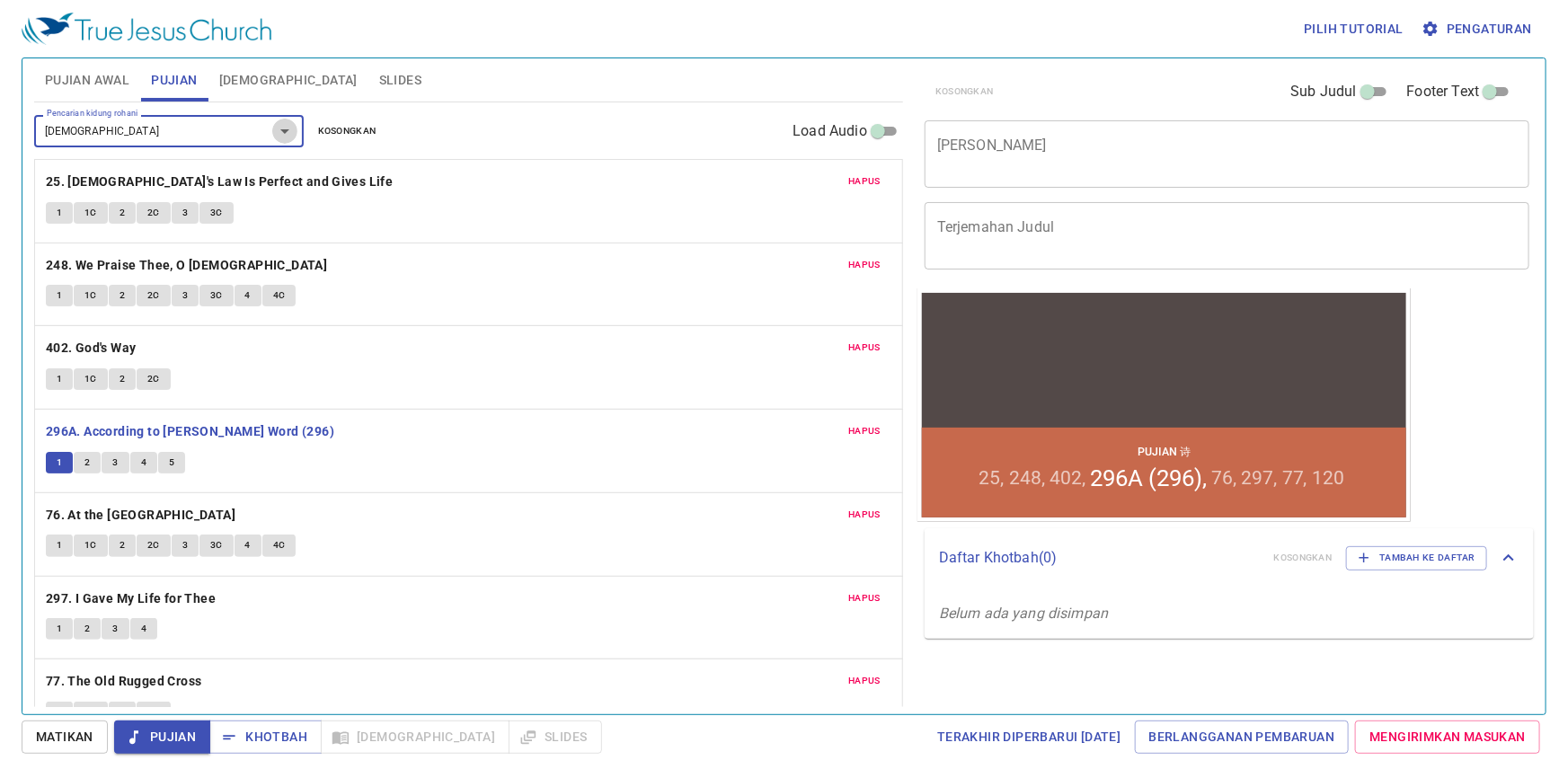
click at [279, 133] on icon "Open" at bounding box center [285, 131] width 22 height 22
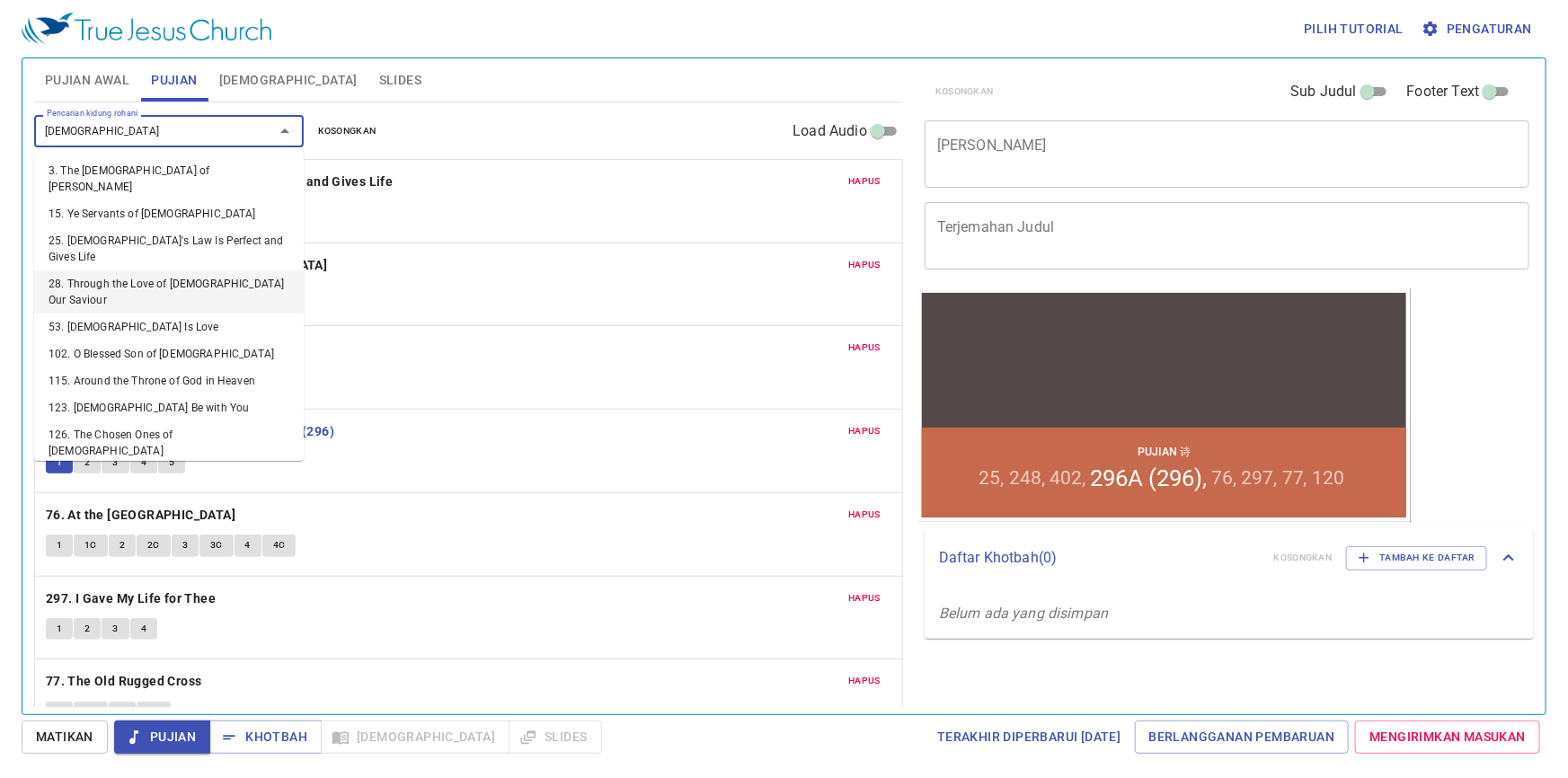
type input "God"
click at [412, 132] on div "Pencarian kidung rohani Pencarian kidung rohani Kosongkan Load Audio" at bounding box center [468, 131] width 870 height 58
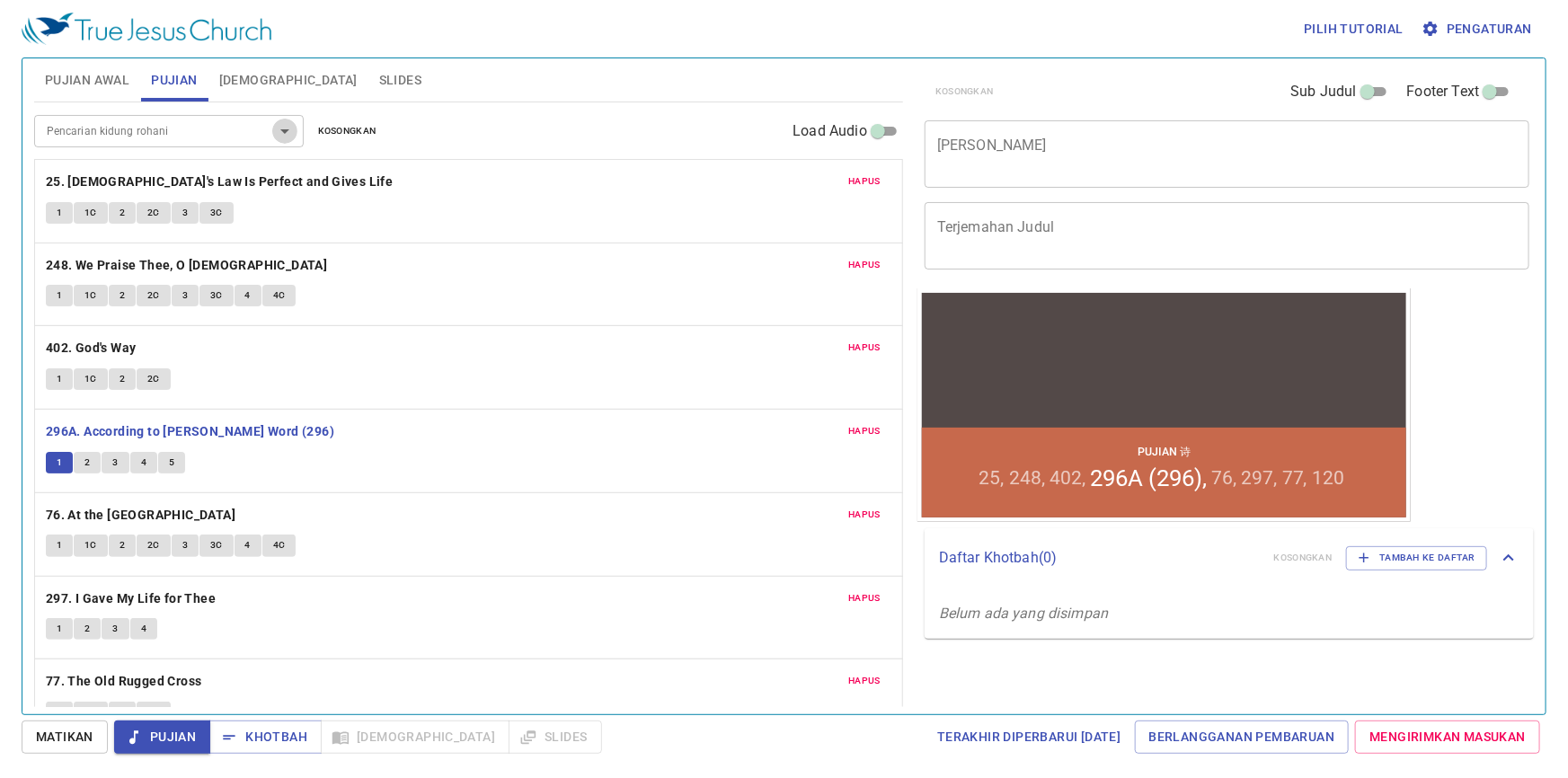
click at [277, 127] on icon "Open" at bounding box center [285, 131] width 22 height 22
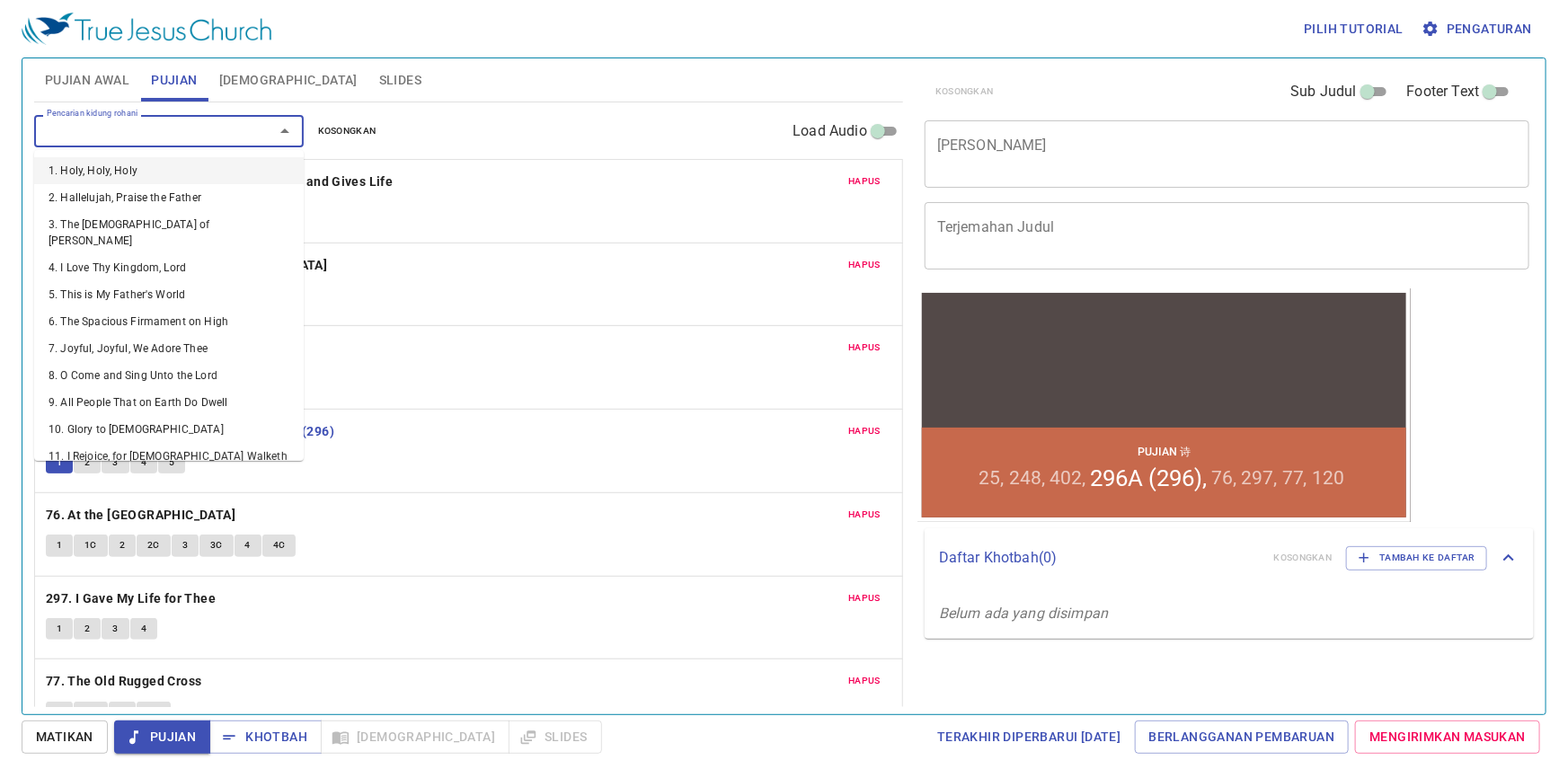
click at [261, 130] on div at bounding box center [272, 130] width 47 height 25
click at [682, 197] on div "Hapus 25. God's Law Is Perfect and Gives Life 1 1C 2 2C 3 3C" at bounding box center [468, 201] width 868 height 83
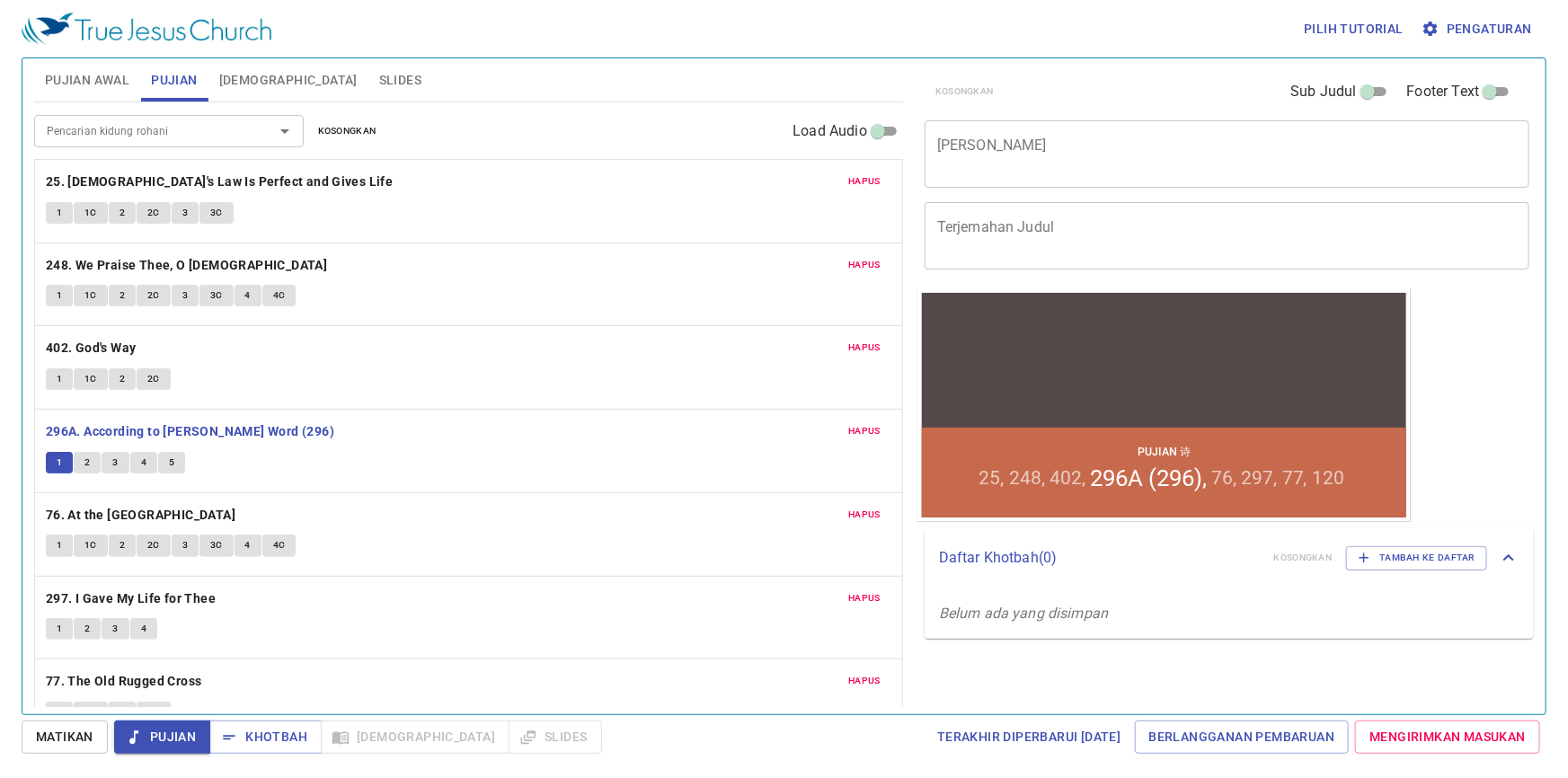
click at [72, 747] on span "Matikan" at bounding box center [65, 737] width 58 height 23
click at [55, 452] on button "1" at bounding box center [59, 463] width 27 height 22
click at [81, 461] on button "2" at bounding box center [87, 463] width 27 height 22
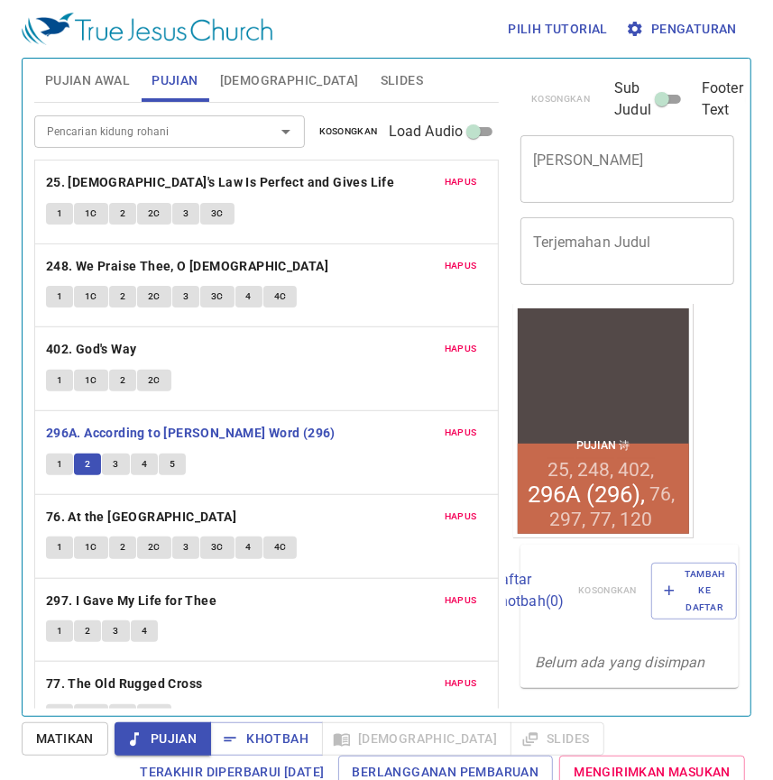
click at [110, 469] on button "3" at bounding box center [115, 465] width 27 height 22
click at [142, 469] on span "4" at bounding box center [144, 465] width 5 height 16
click at [175, 473] on button "5" at bounding box center [172, 465] width 27 height 22
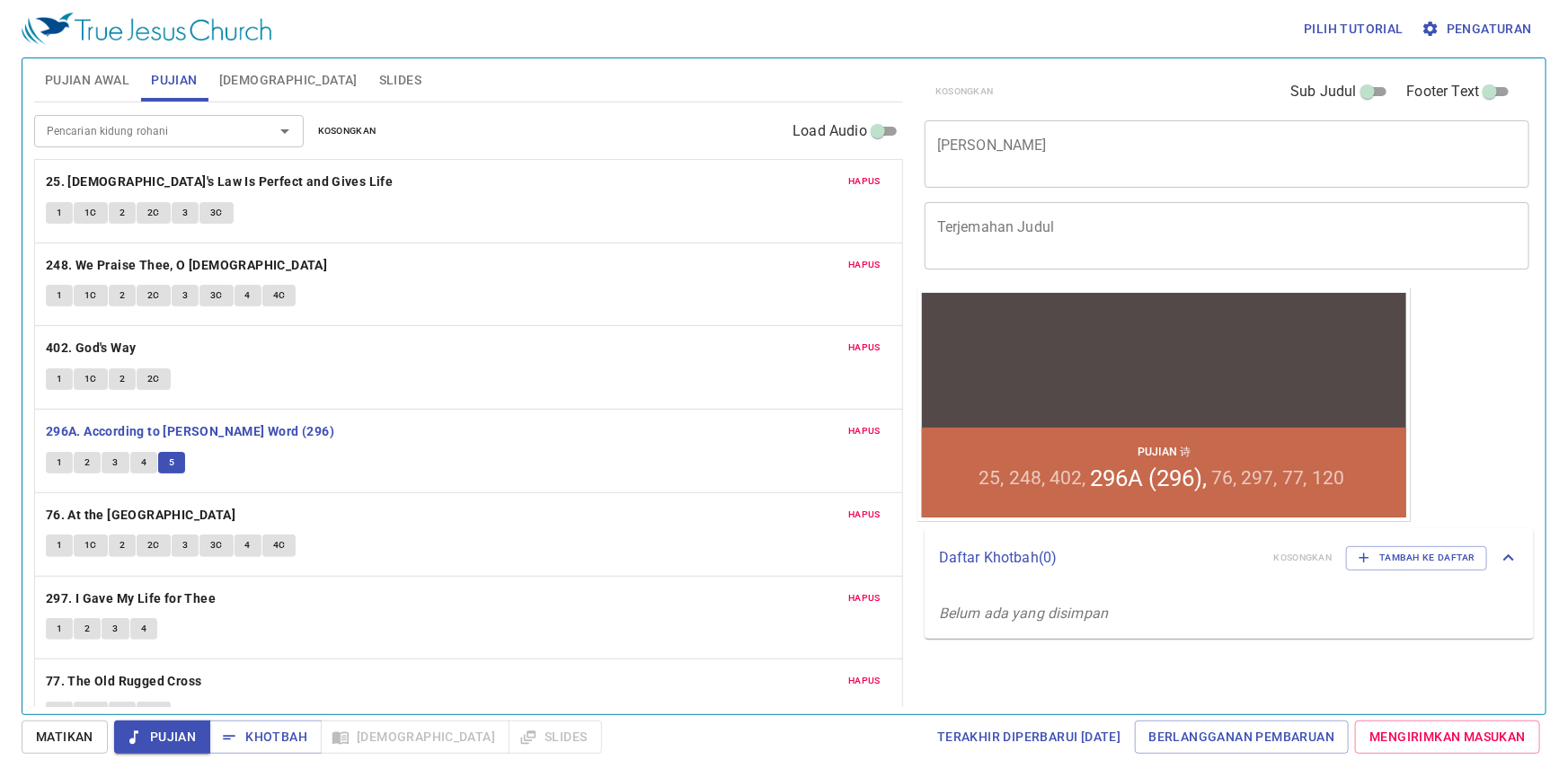
click at [1480, 396] on div "Kosongkan Sub Judul Footer Text Judul Khotbah x Judul Khotbah Terjemahan Judul …" at bounding box center [1225, 379] width 631 height 656
click at [89, 740] on span "Matikan" at bounding box center [65, 737] width 58 height 23
click at [581, 674] on p "77. The Old Rugged Cross" at bounding box center [468, 681] width 846 height 23
click at [1010, 179] on div "x Judul Khotbah" at bounding box center [1226, 154] width 605 height 68
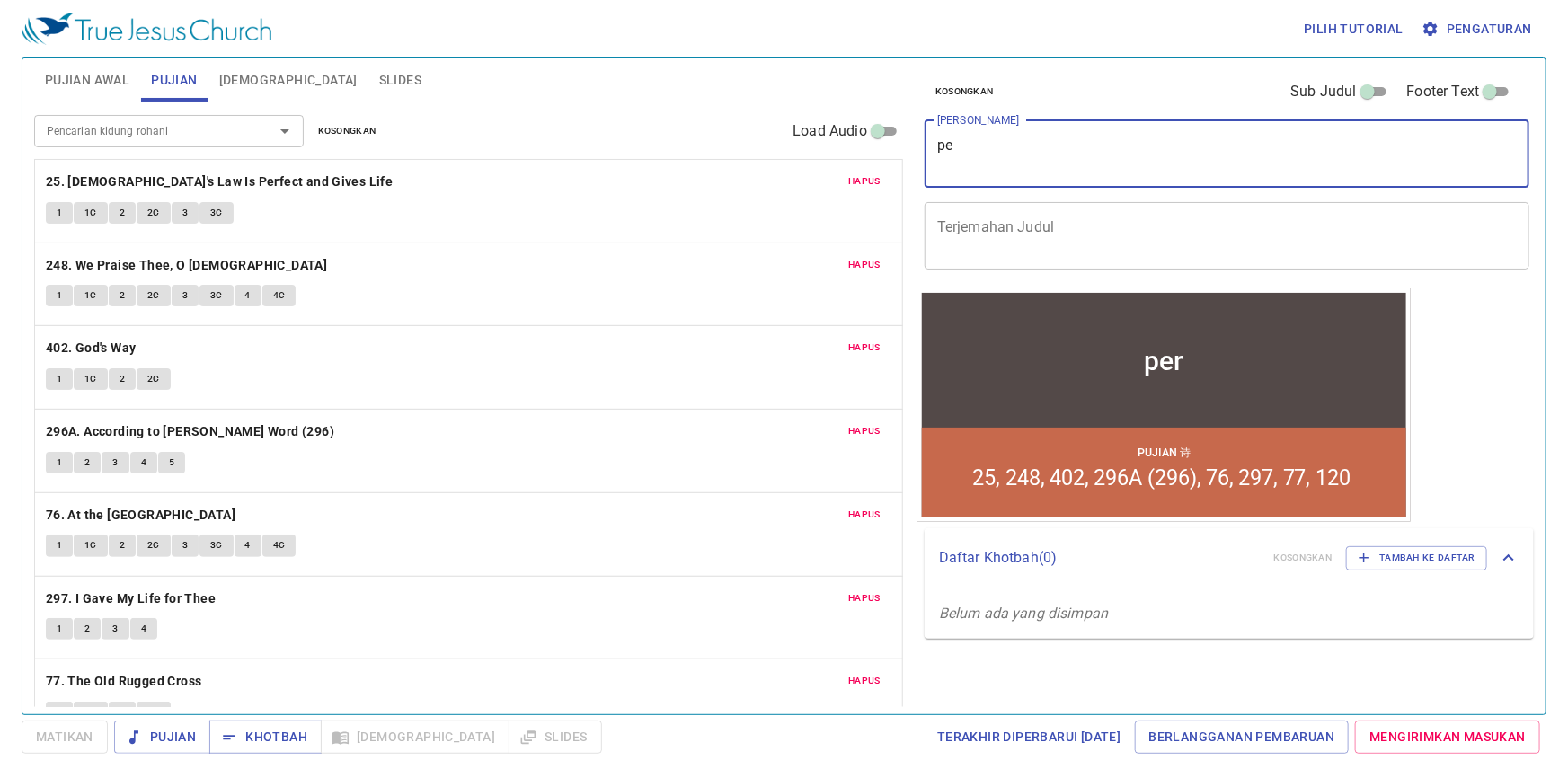
type textarea "p"
type textarea "{"
type textarea "Perjamuan Kudus"
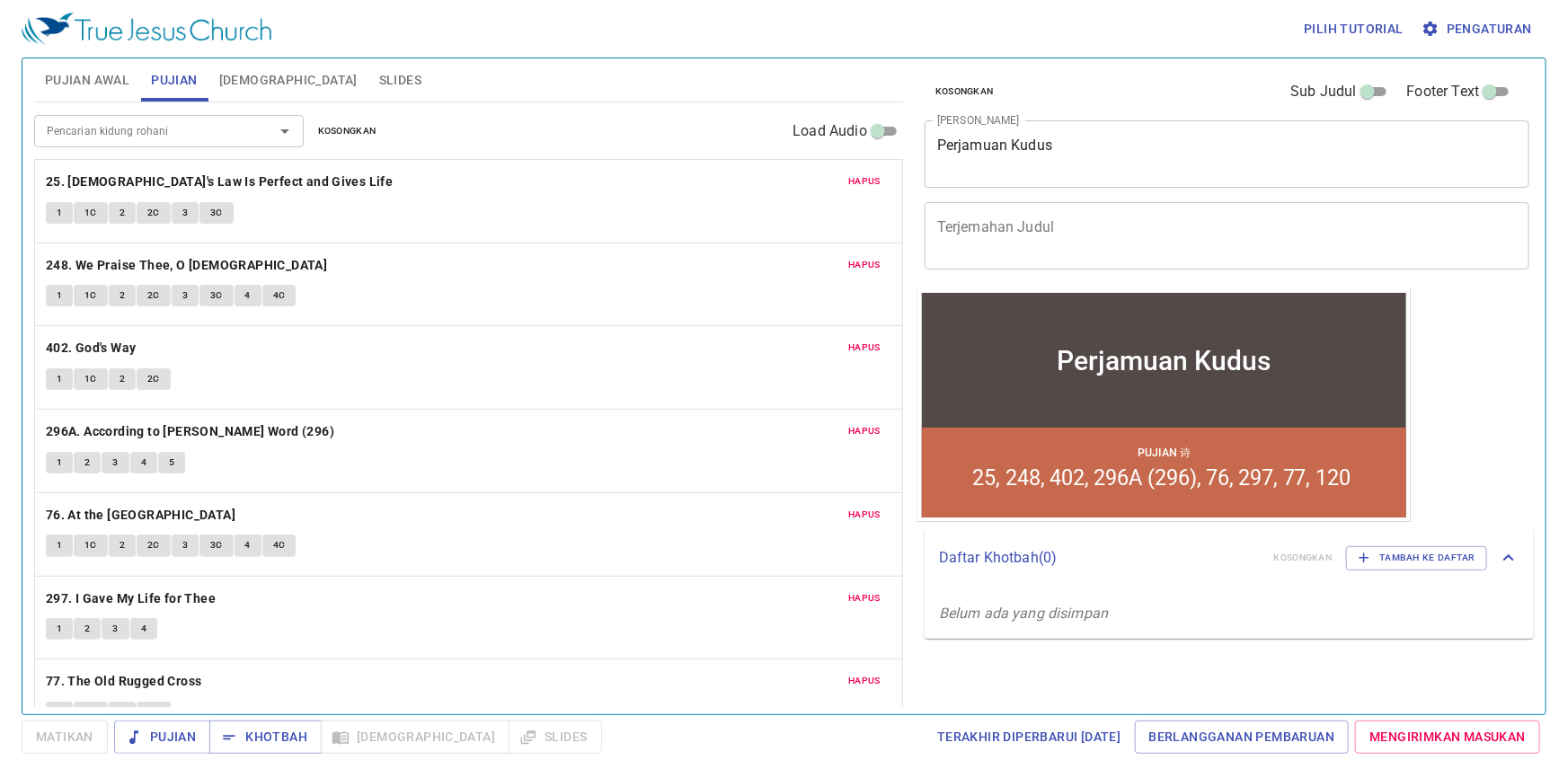
click at [1223, 614] on p "Belum ada yang disimpan" at bounding box center [1229, 614] width 610 height 51
drag, startPoint x: 284, startPoint y: 99, endPoint x: 277, endPoint y: 117, distance: 19.3
click at [282, 107] on div "Pujian Awal Pujian Alkitab Slides Pencarian kidung rohani Pencarian kidung roha…" at bounding box center [468, 379] width 884 height 656
click at [68, 724] on span "Matikan" at bounding box center [65, 737] width 87 height 33
click at [229, 70] on span "[DEMOGRAPHIC_DATA]" at bounding box center [288, 80] width 138 height 23
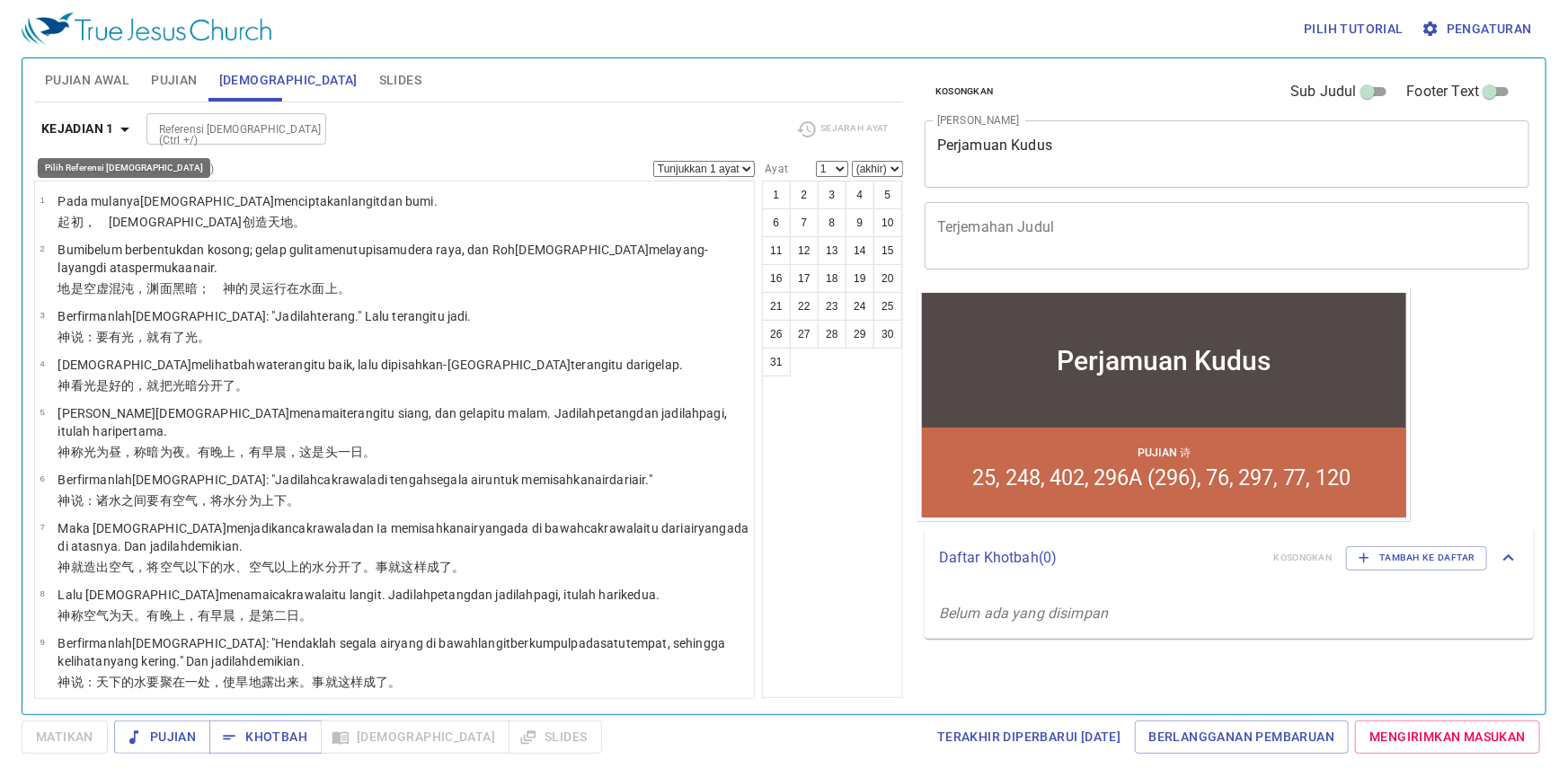
click at [77, 119] on b "Kejadian 1" at bounding box center [78, 129] width 73 height 23
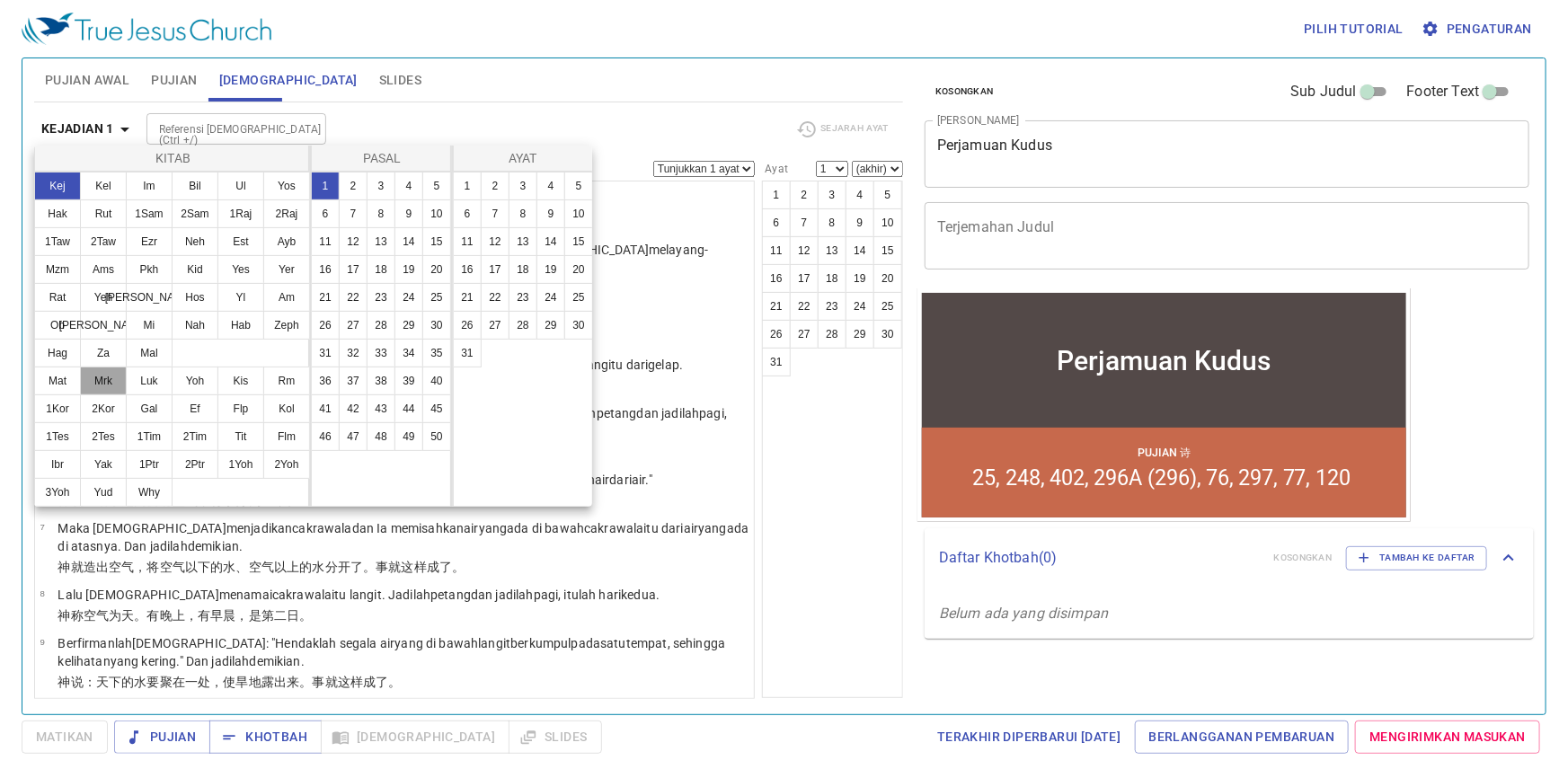
click at [109, 374] on button "Mrk" at bounding box center [103, 381] width 47 height 29
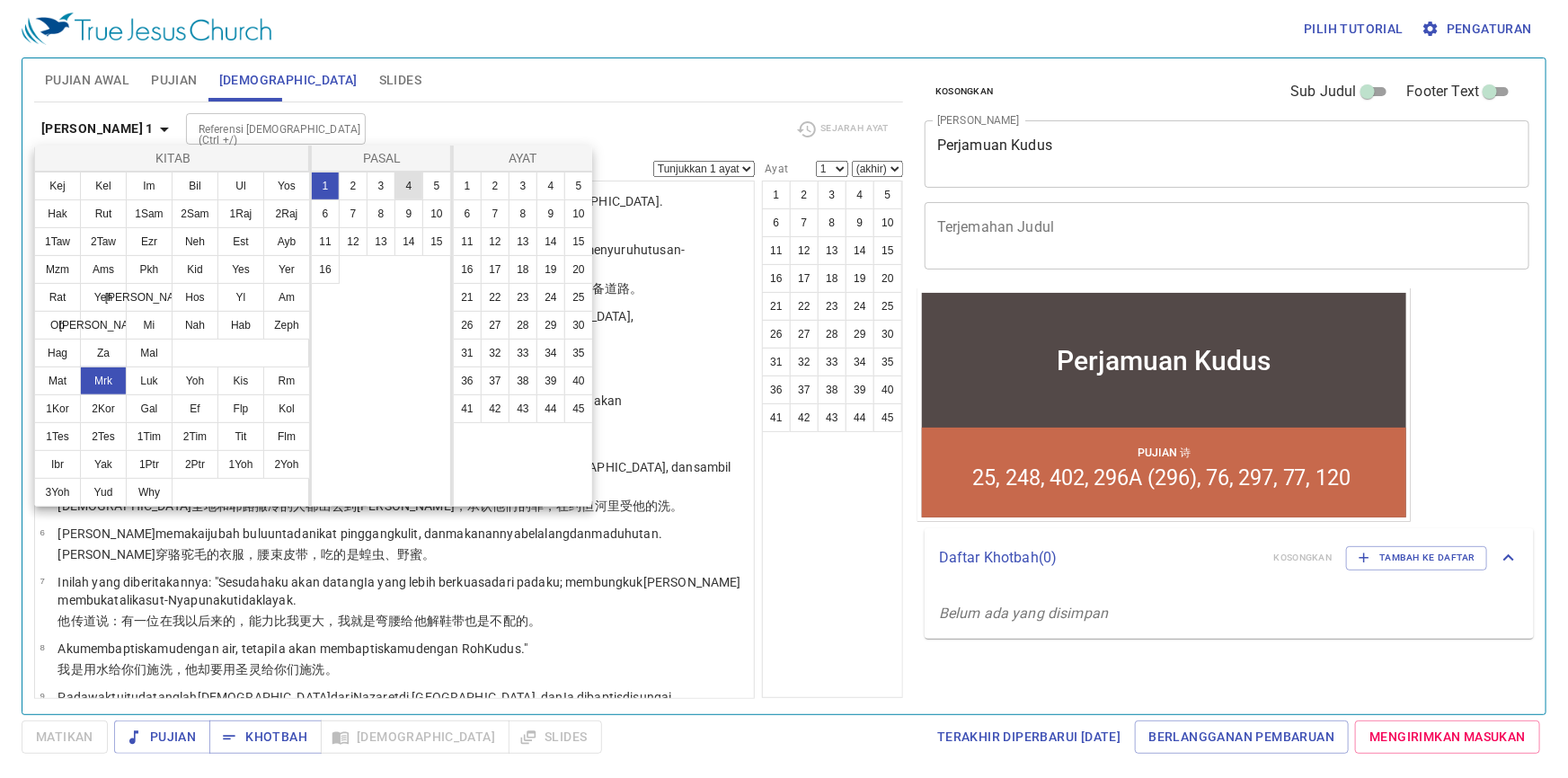
click at [409, 181] on button "4" at bounding box center [408, 185] width 29 height 29
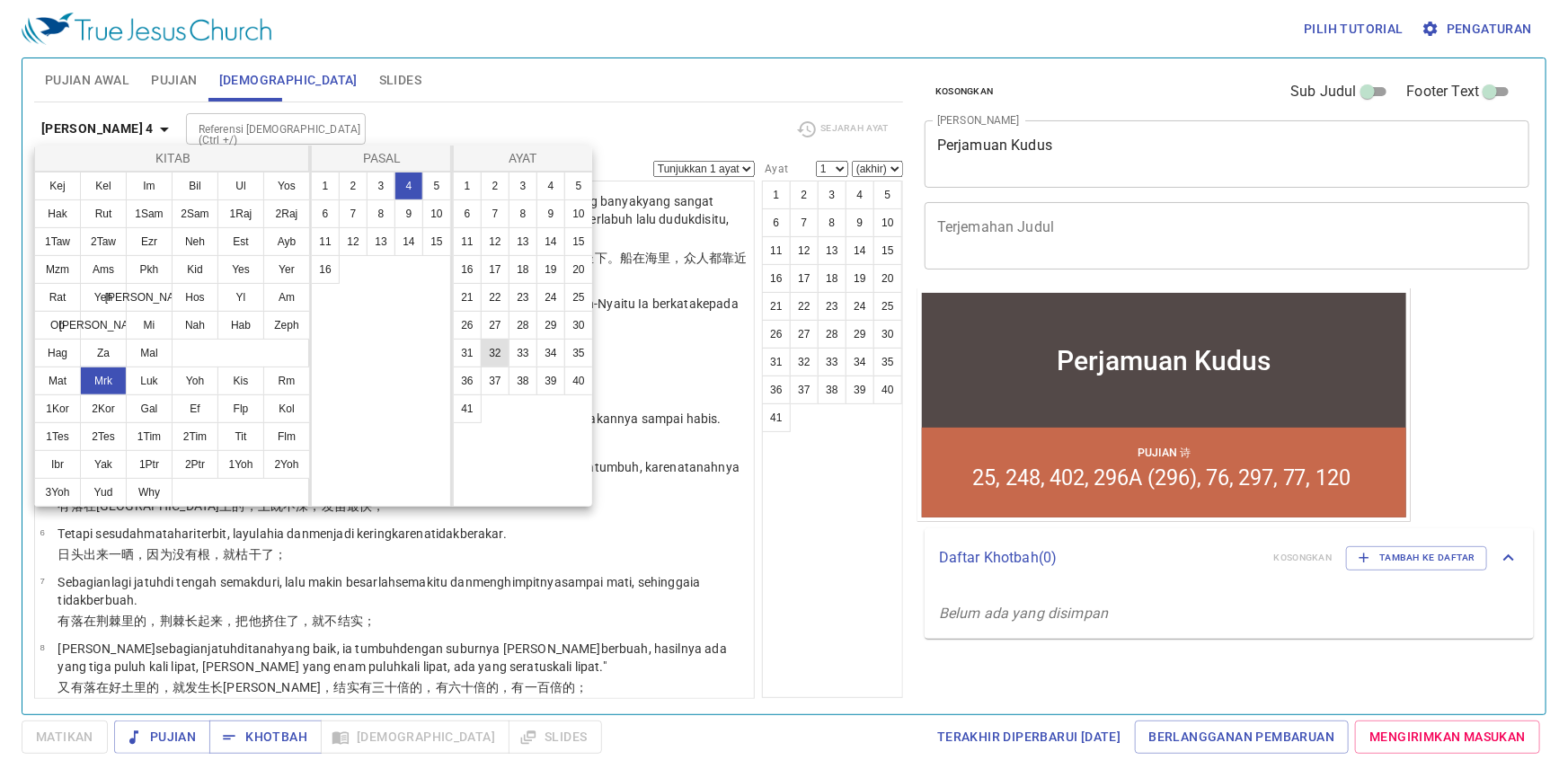
click at [501, 345] on button "32" at bounding box center [495, 353] width 29 height 29
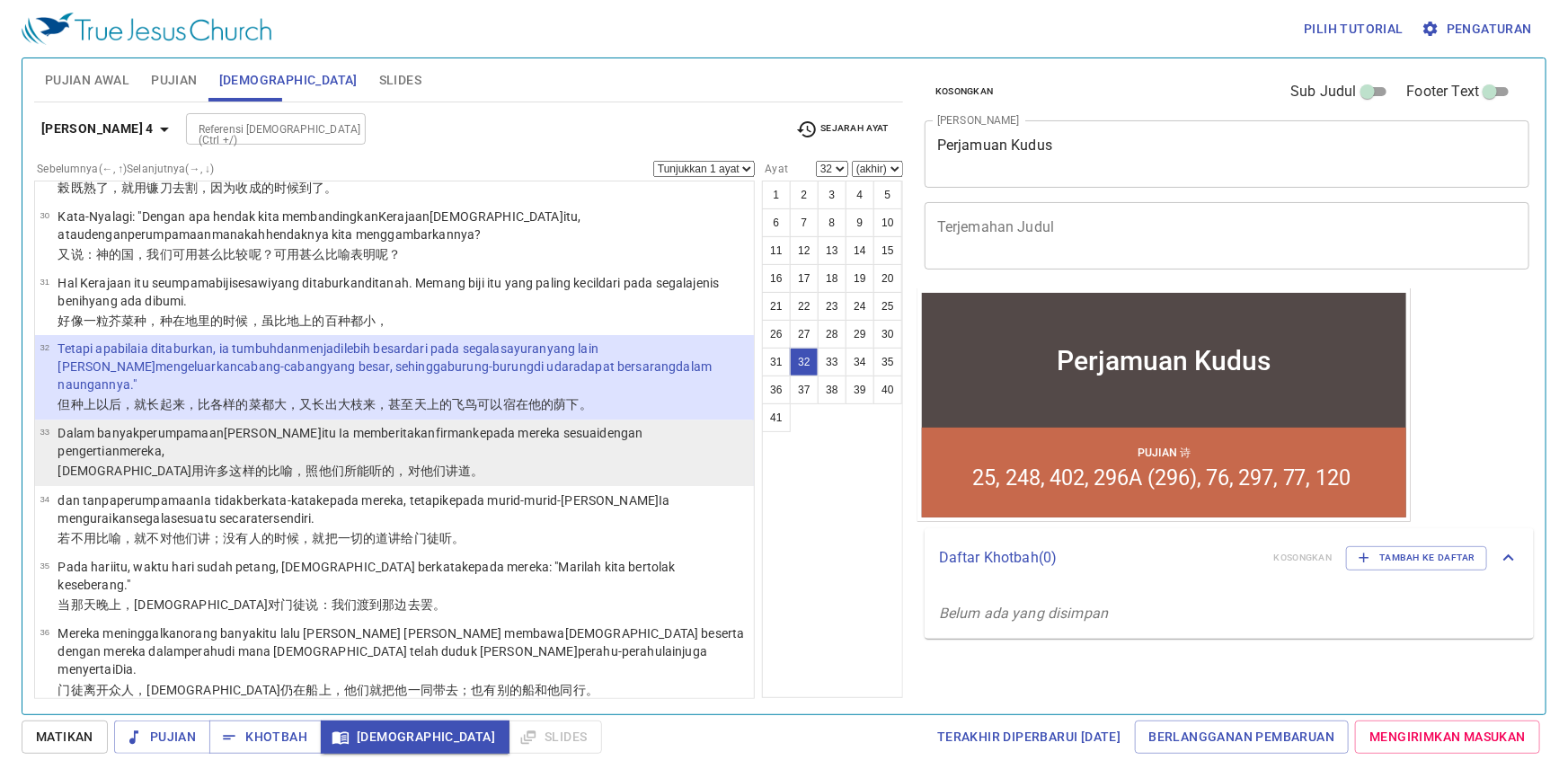
scroll to position [1827, 0]
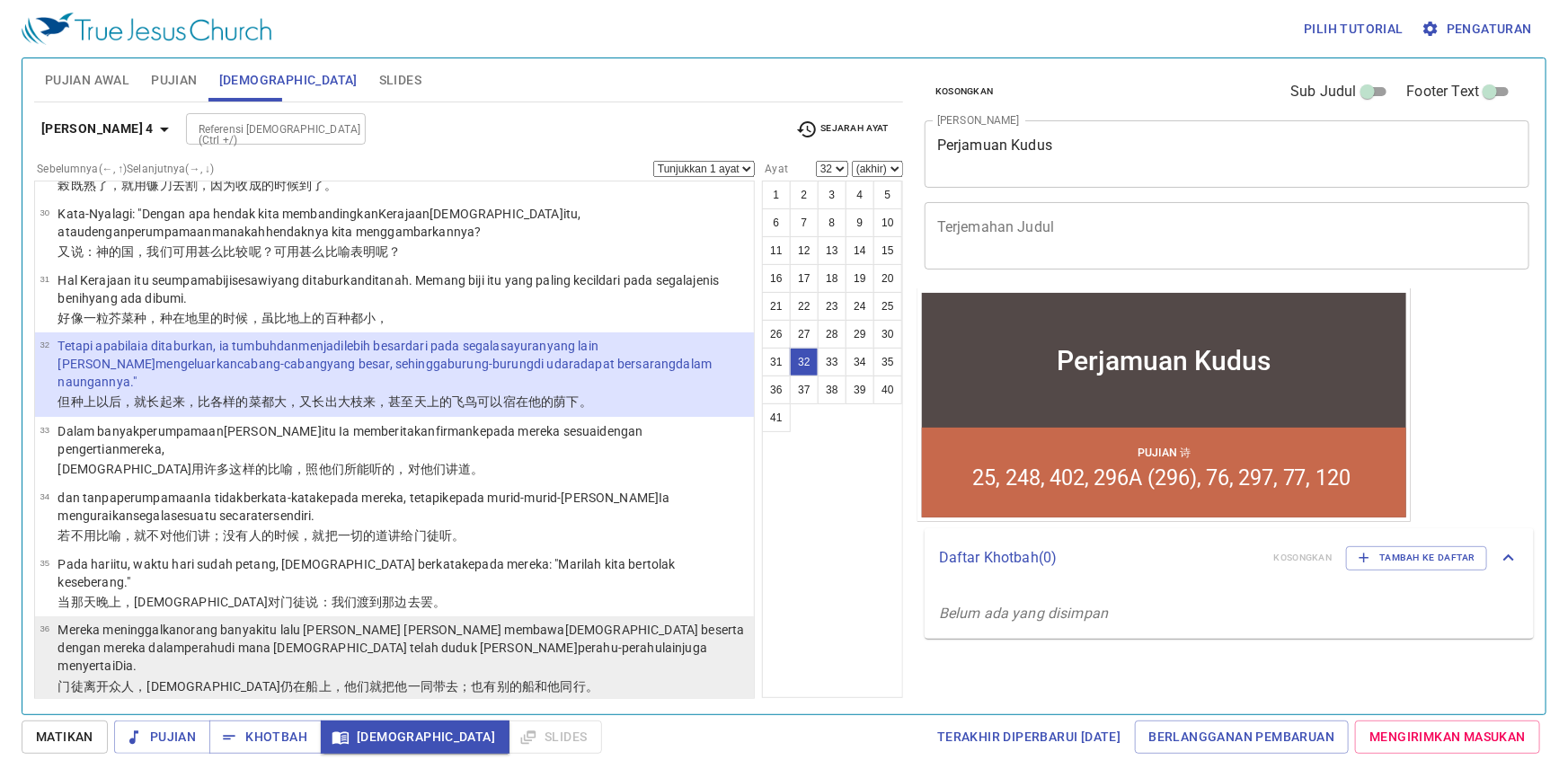
click at [402, 642] on wg243 "juga menyertai Dia." at bounding box center [383, 657] width 650 height 32
select select "36"
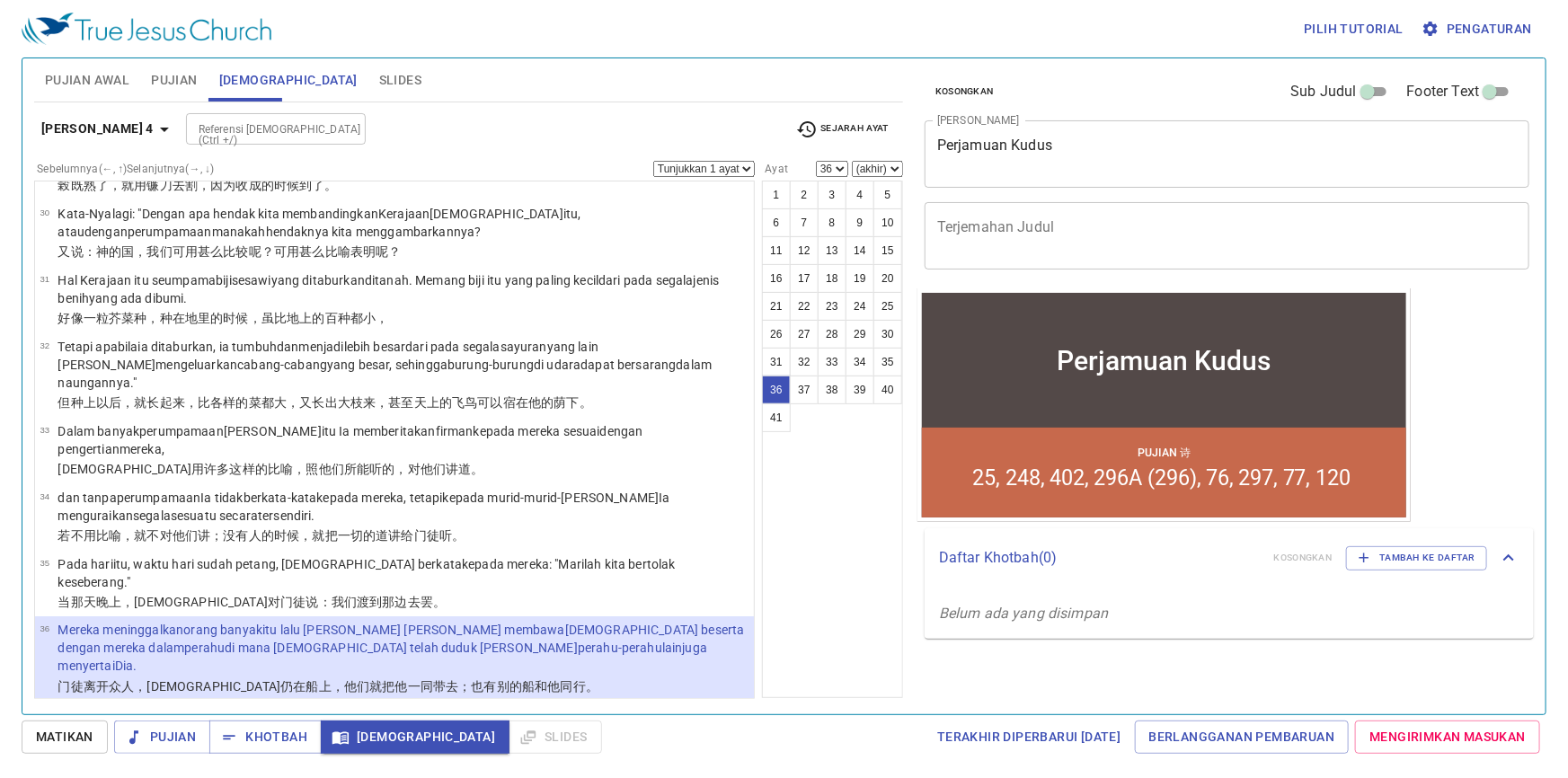
click at [407, 642] on wg243 "juga menyertai Dia." at bounding box center [383, 657] width 650 height 32
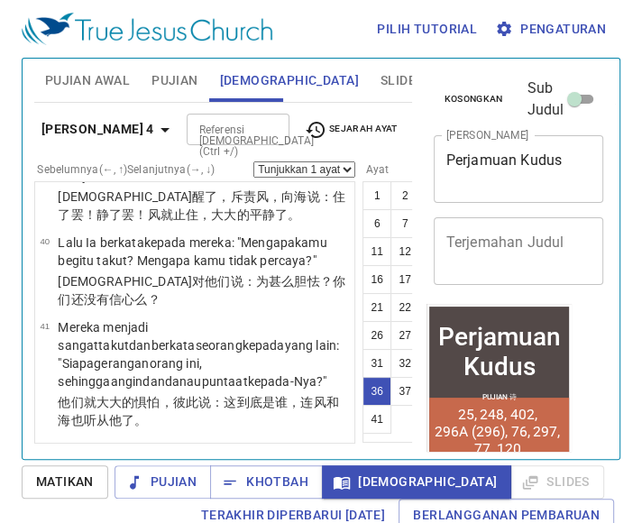
scroll to position [5665, 0]
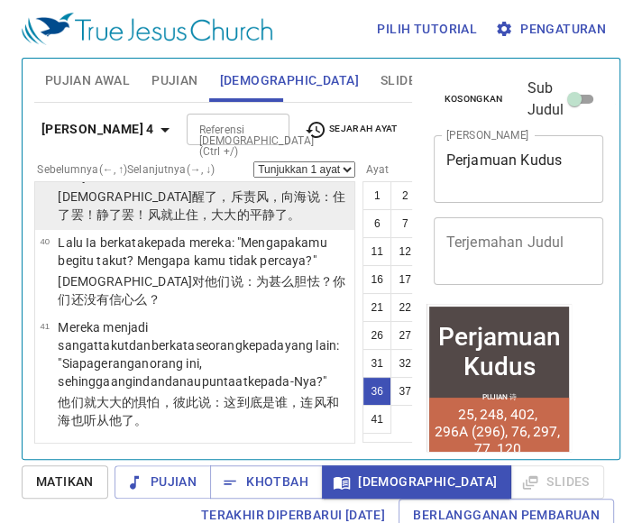
click at [180, 222] on wg417 "，向海 说 ：住了罢 ！静了罢 ！风 就止住 ，大大的 平静了 。" at bounding box center [202, 205] width 288 height 32
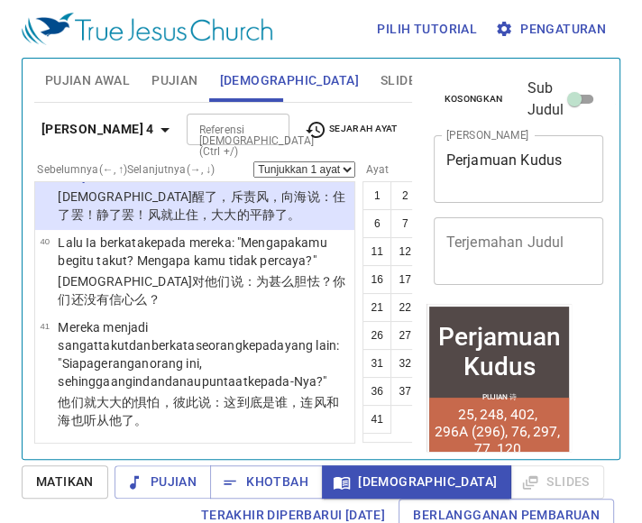
scroll to position [5748, 0]
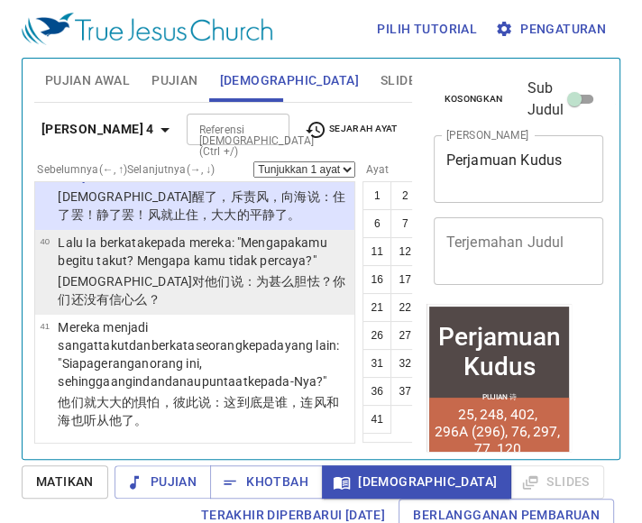
click at [175, 268] on wg1169 "? Mengapa kamu tidak percaya ?"" at bounding box center [221, 261] width 189 height 14
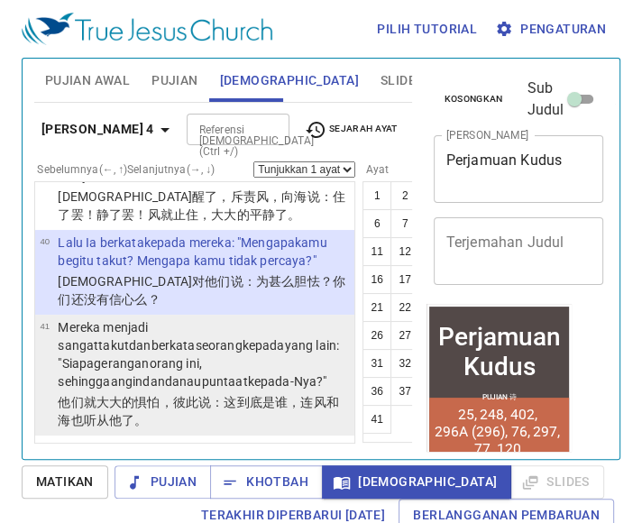
scroll to position [5868, 0]
click at [127, 338] on wg240 ": "Siapa gerangan orang ini , sehingga angin dan danaupun taat kepada-Nya?"" at bounding box center [199, 363] width 282 height 51
select select "41"
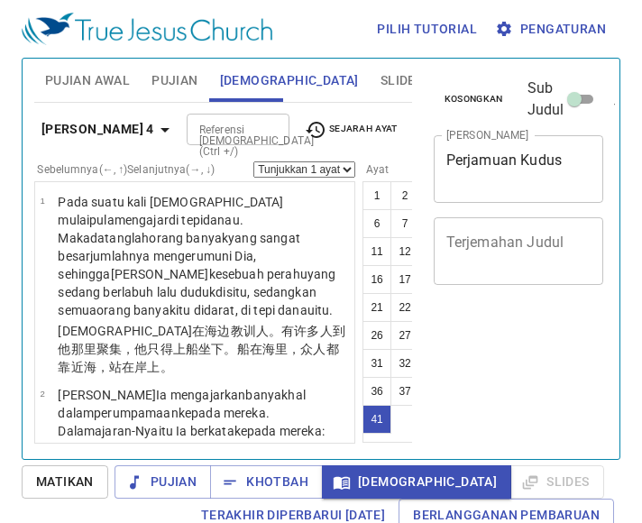
select select "41"
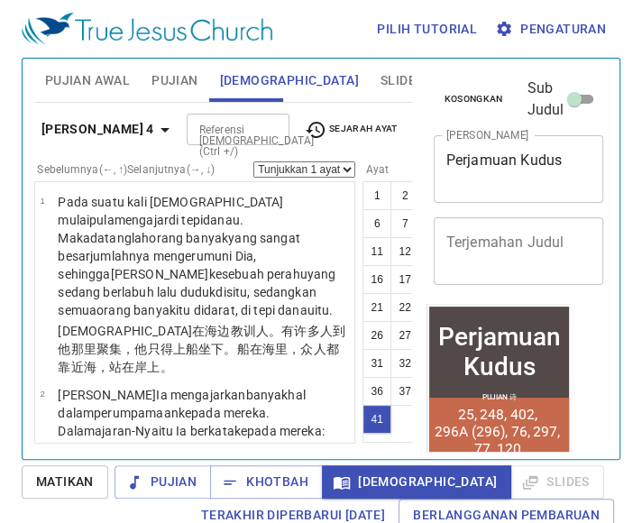
scroll to position [5868, 0]
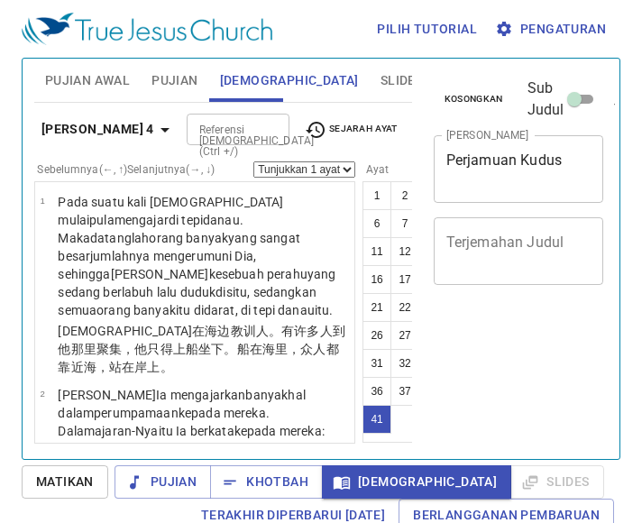
select select "41"
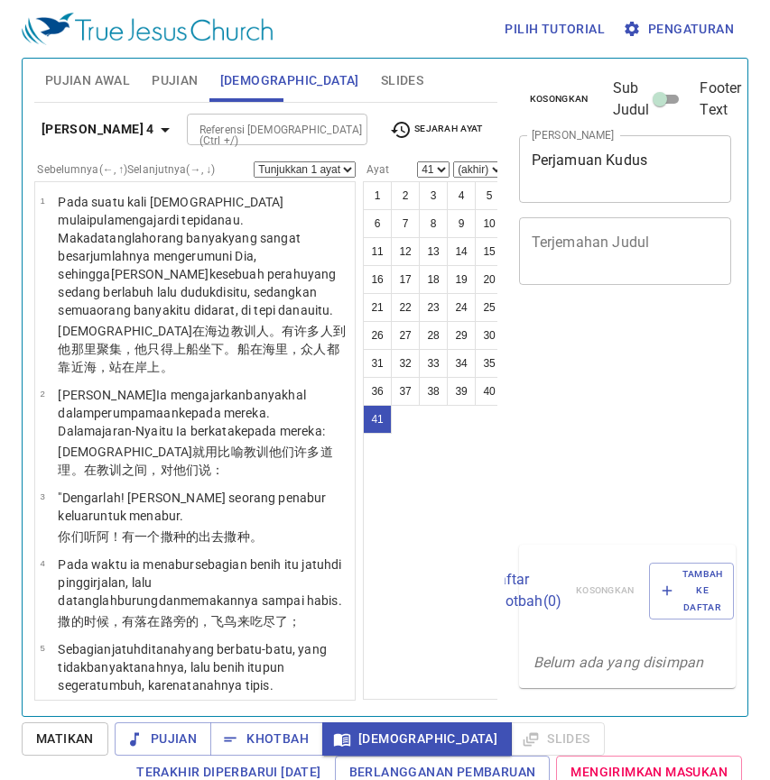
select select "41"
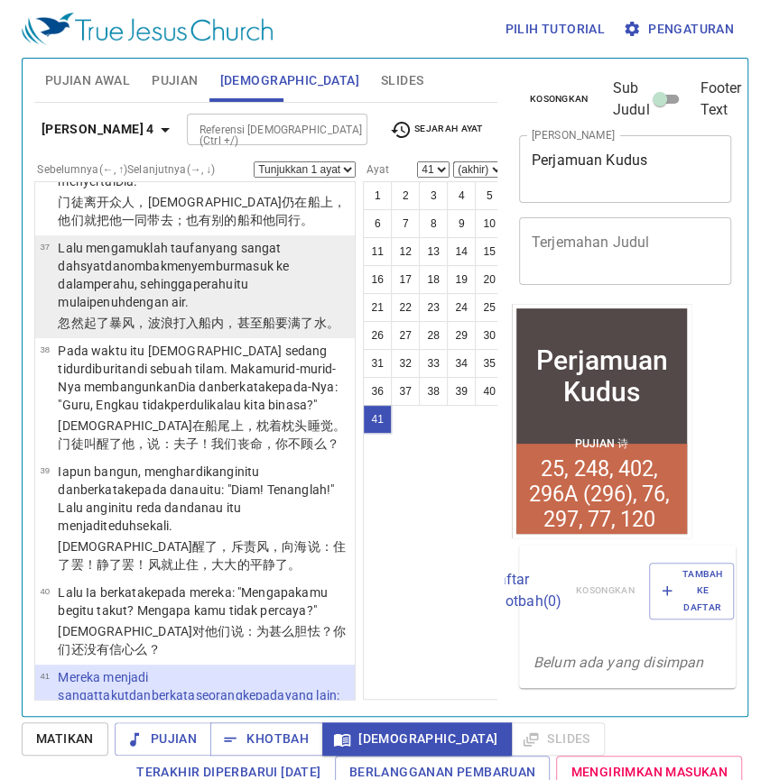
scroll to position [3793, 0]
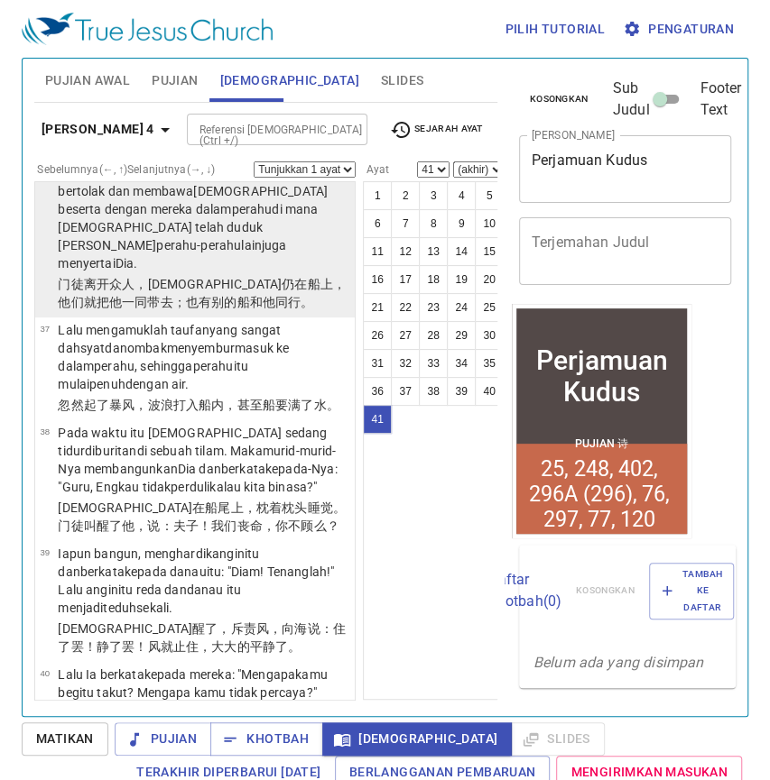
click at [273, 311] on p "门徒离开 众人 ，耶稣 仍在船 上 ，他们就把他 一同带去 ；也 有 别 的船 和 他 同行。" at bounding box center [203, 293] width 291 height 36
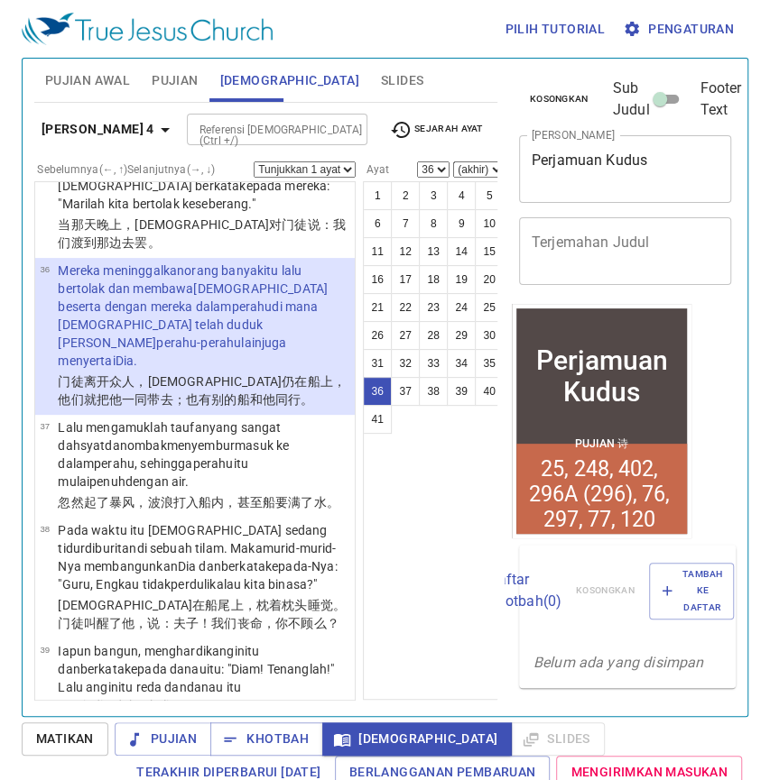
scroll to position [3629, 0]
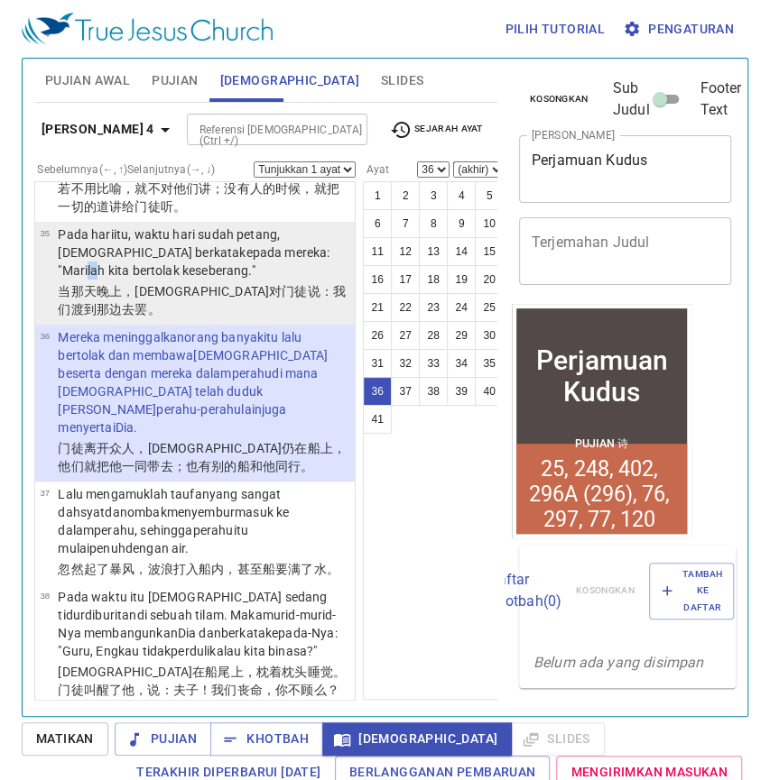
click at [228, 278] on wg3004 "kepada mereka: "Marilah kita bertolak ke seberang ."" at bounding box center [194, 261] width 272 height 32
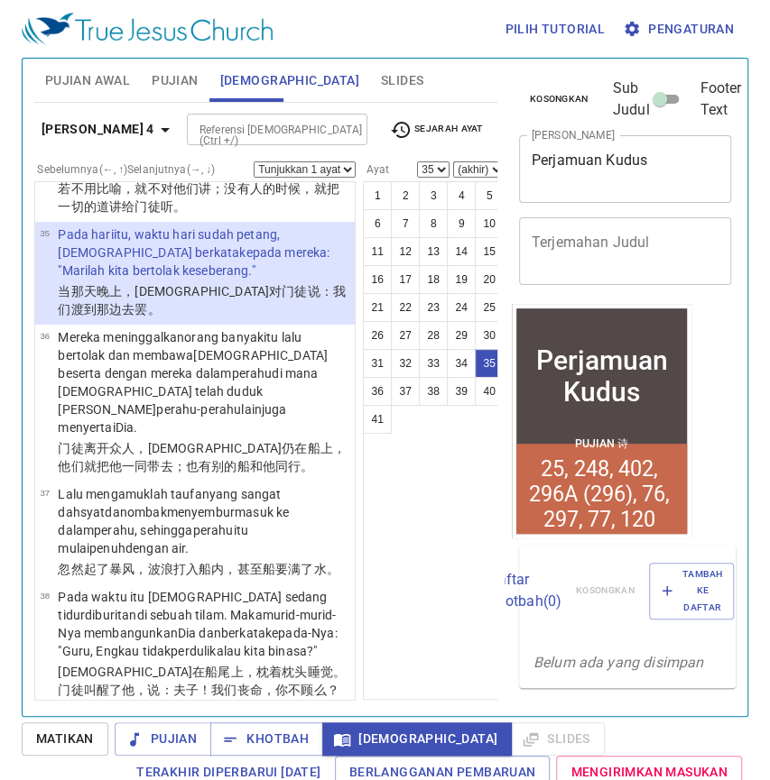
click at [278, 280] on p "Pada hari itu , waktu hari sudah petang , Yesus berkata kepada mereka: "Marilah…" at bounding box center [203, 253] width 291 height 54
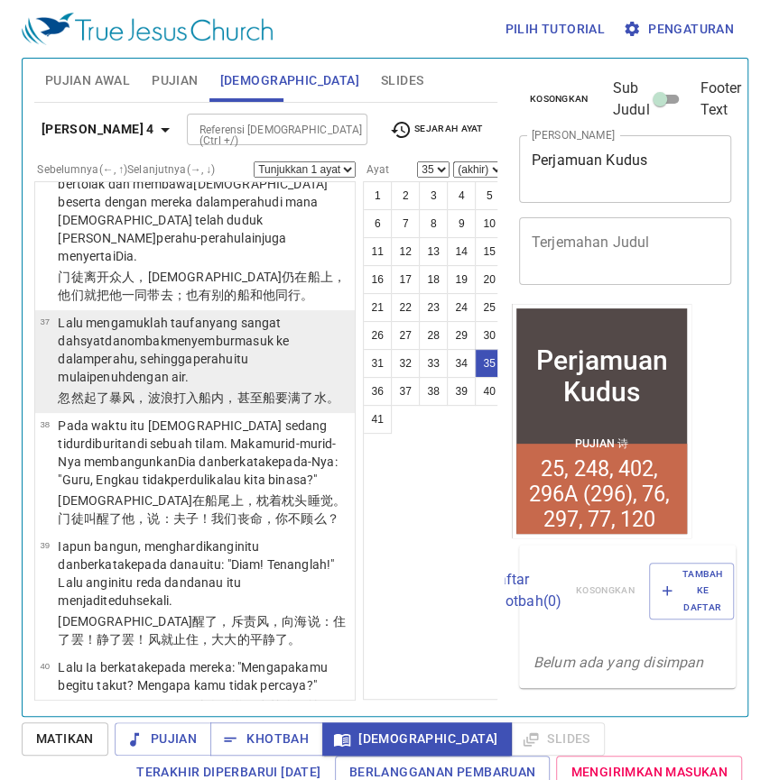
scroll to position [3875, 0]
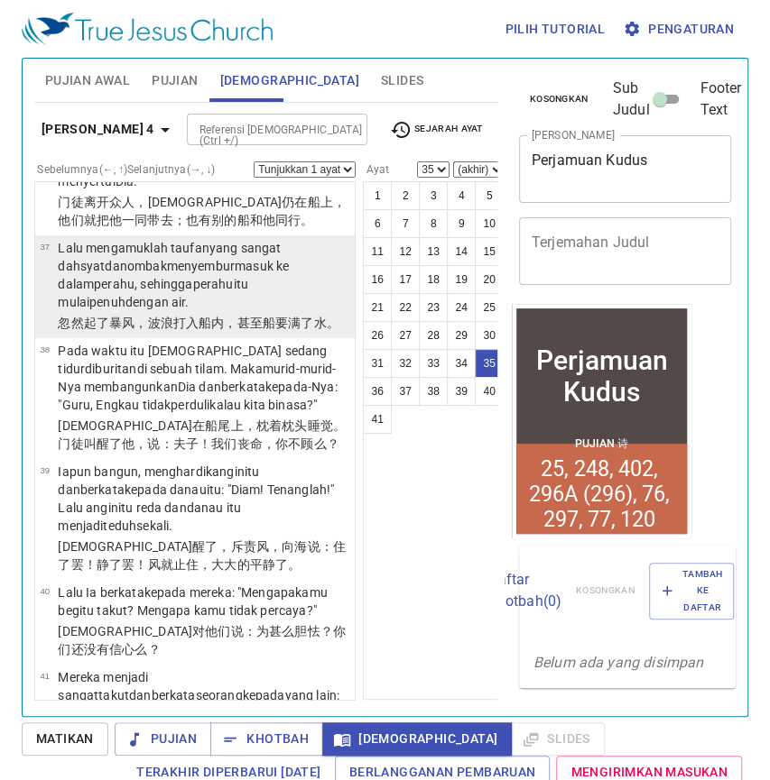
click at [278, 311] on p "Lalu mengamuklah taufan yang sangat dahsyat dan ombak menyembur masuk ke dalam …" at bounding box center [203, 275] width 291 height 72
select select "37"
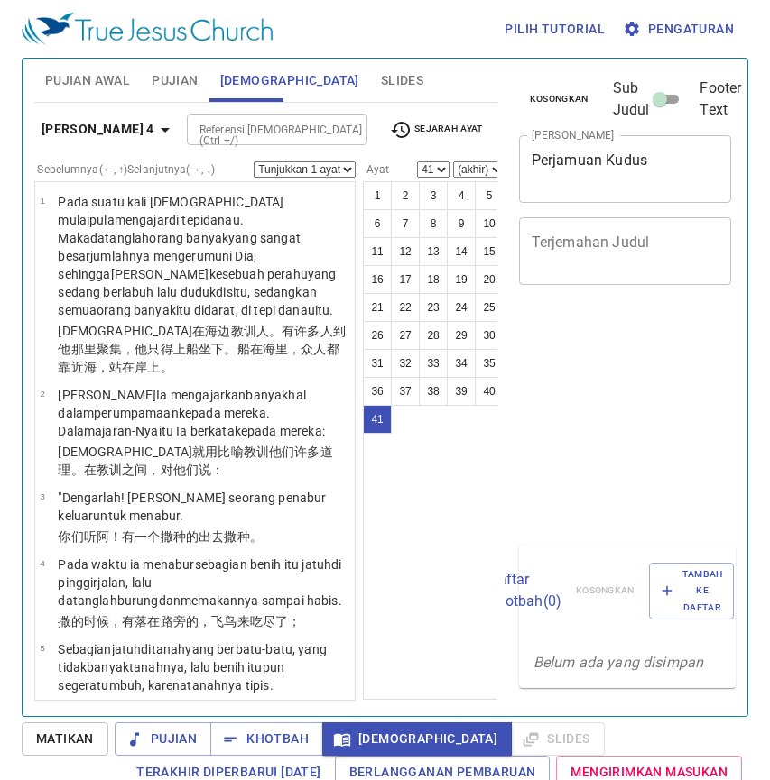
select select "41"
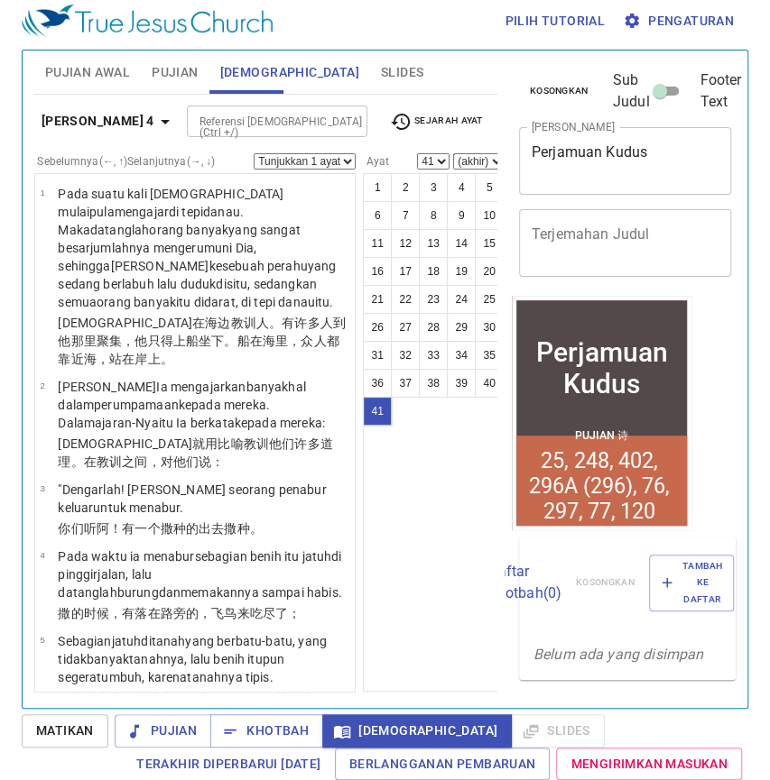
scroll to position [4040, 0]
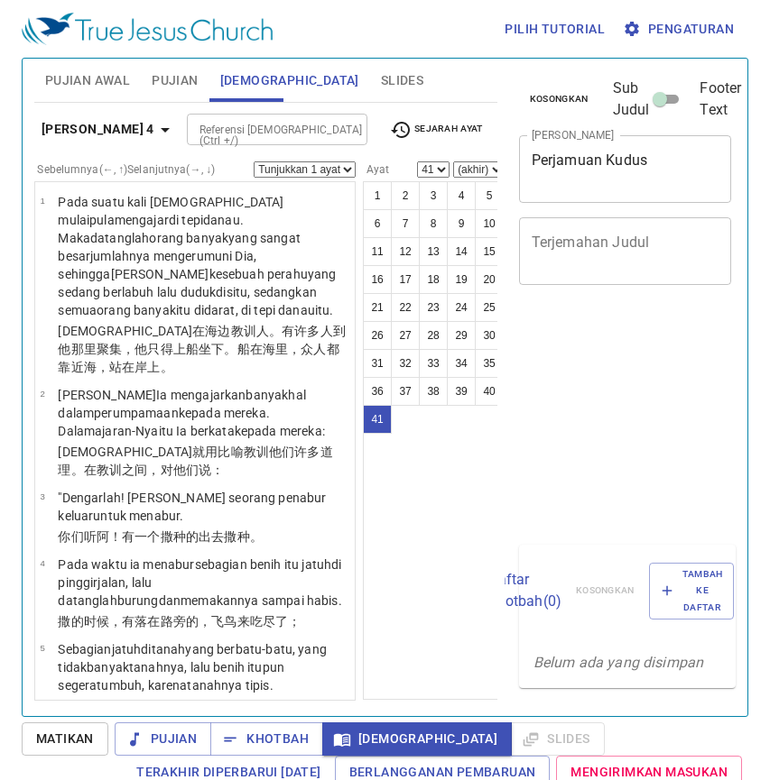
select select "41"
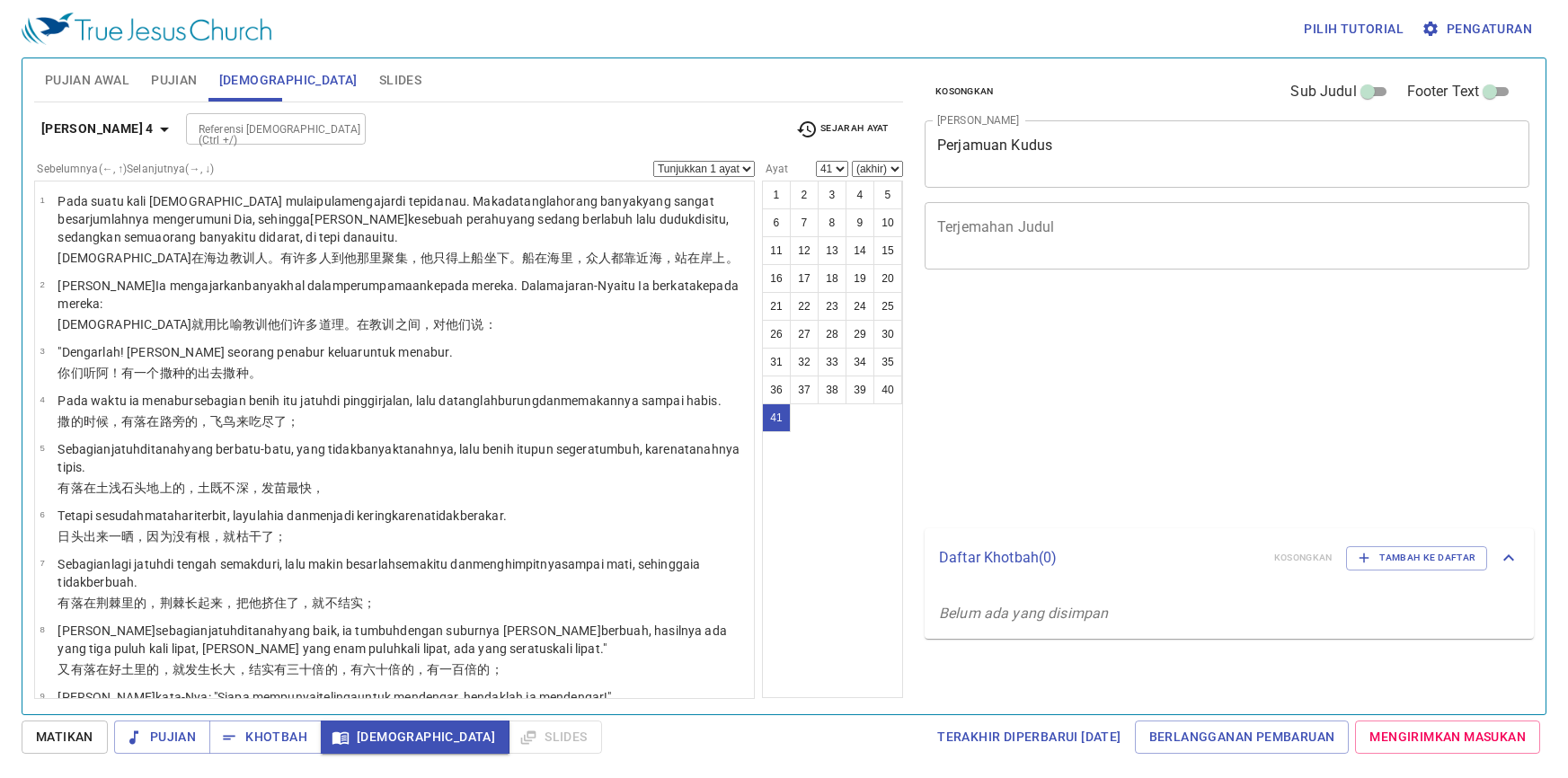
select select "41"
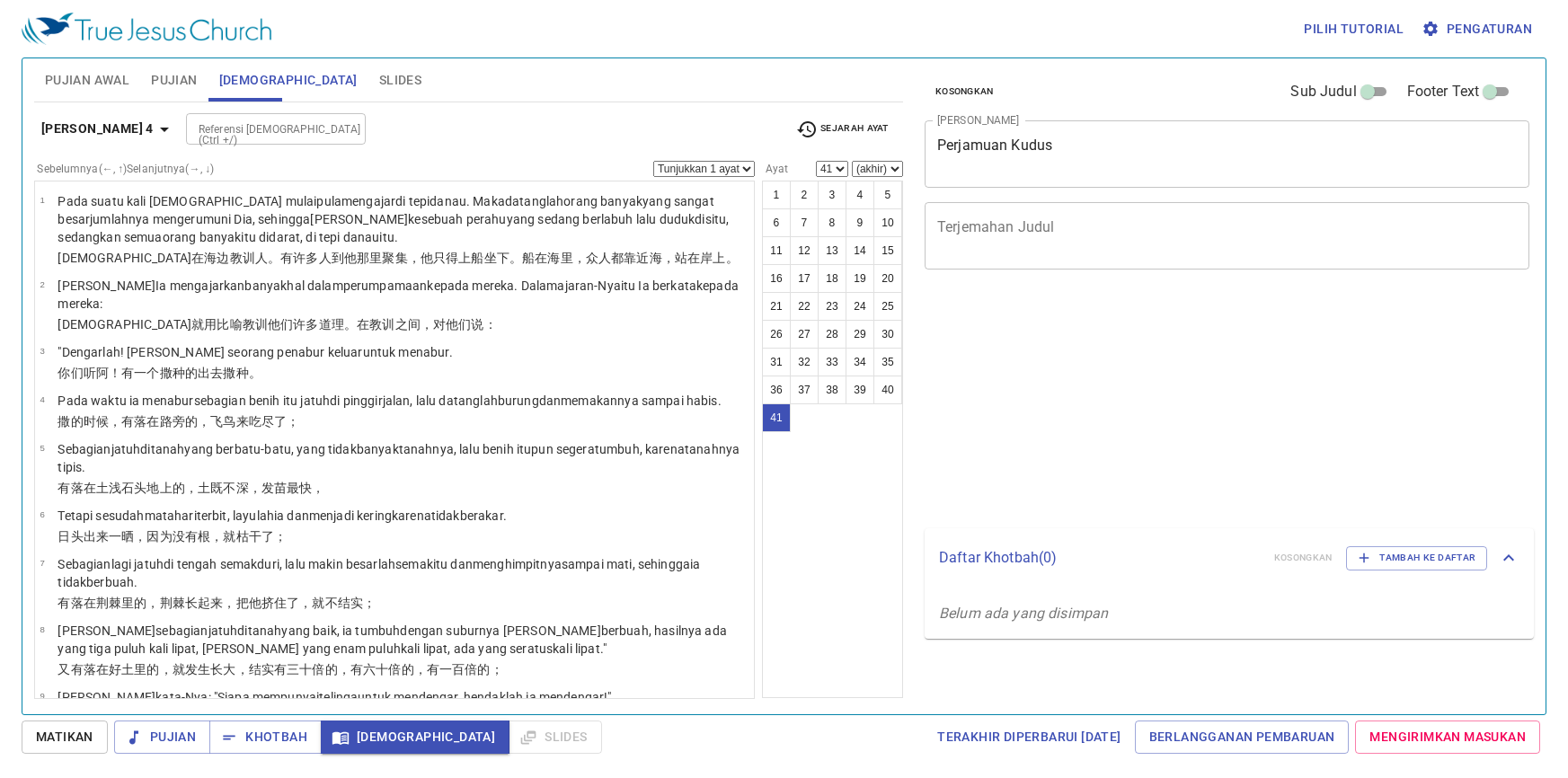
select select "41"
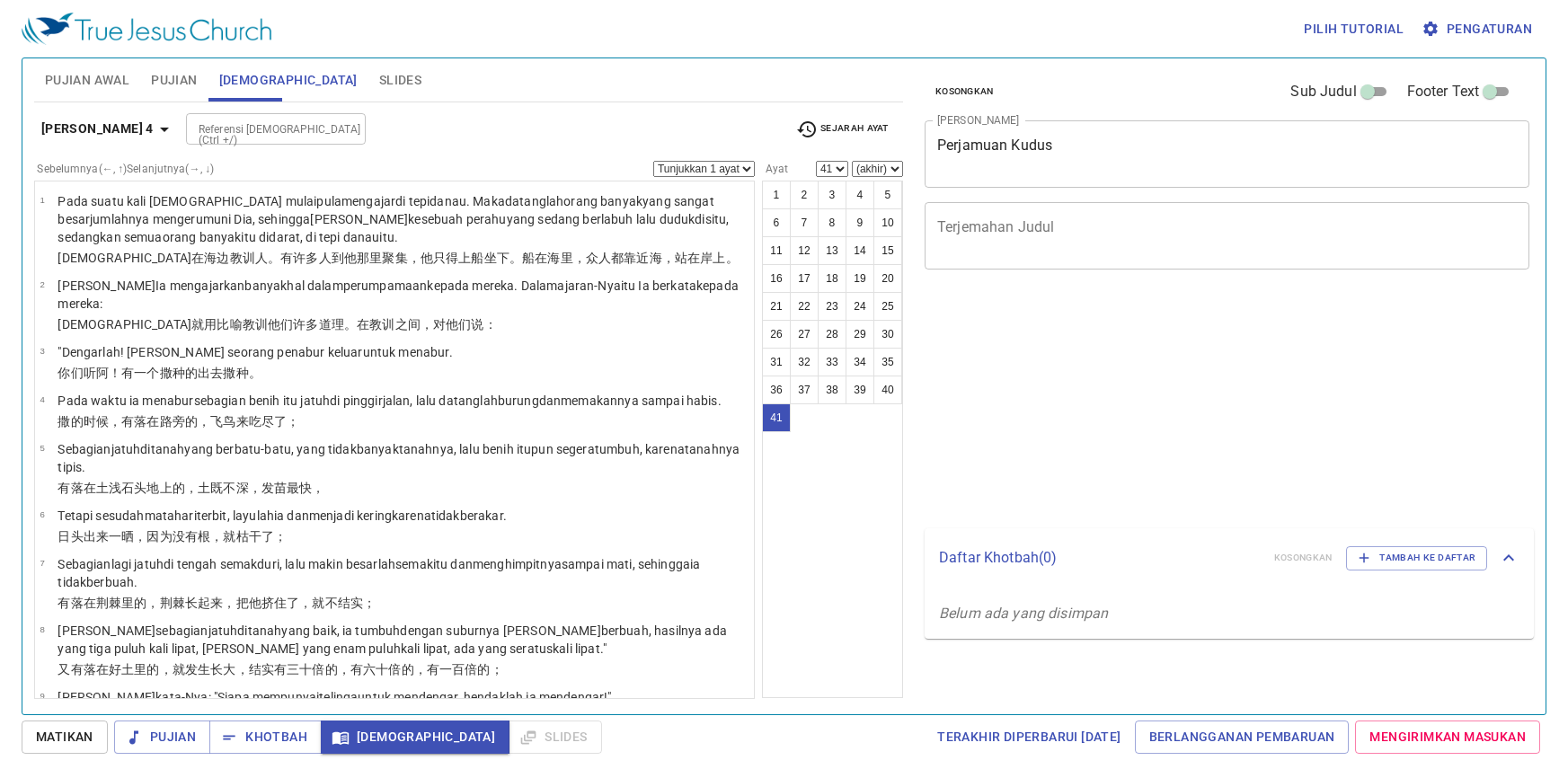
select select "41"
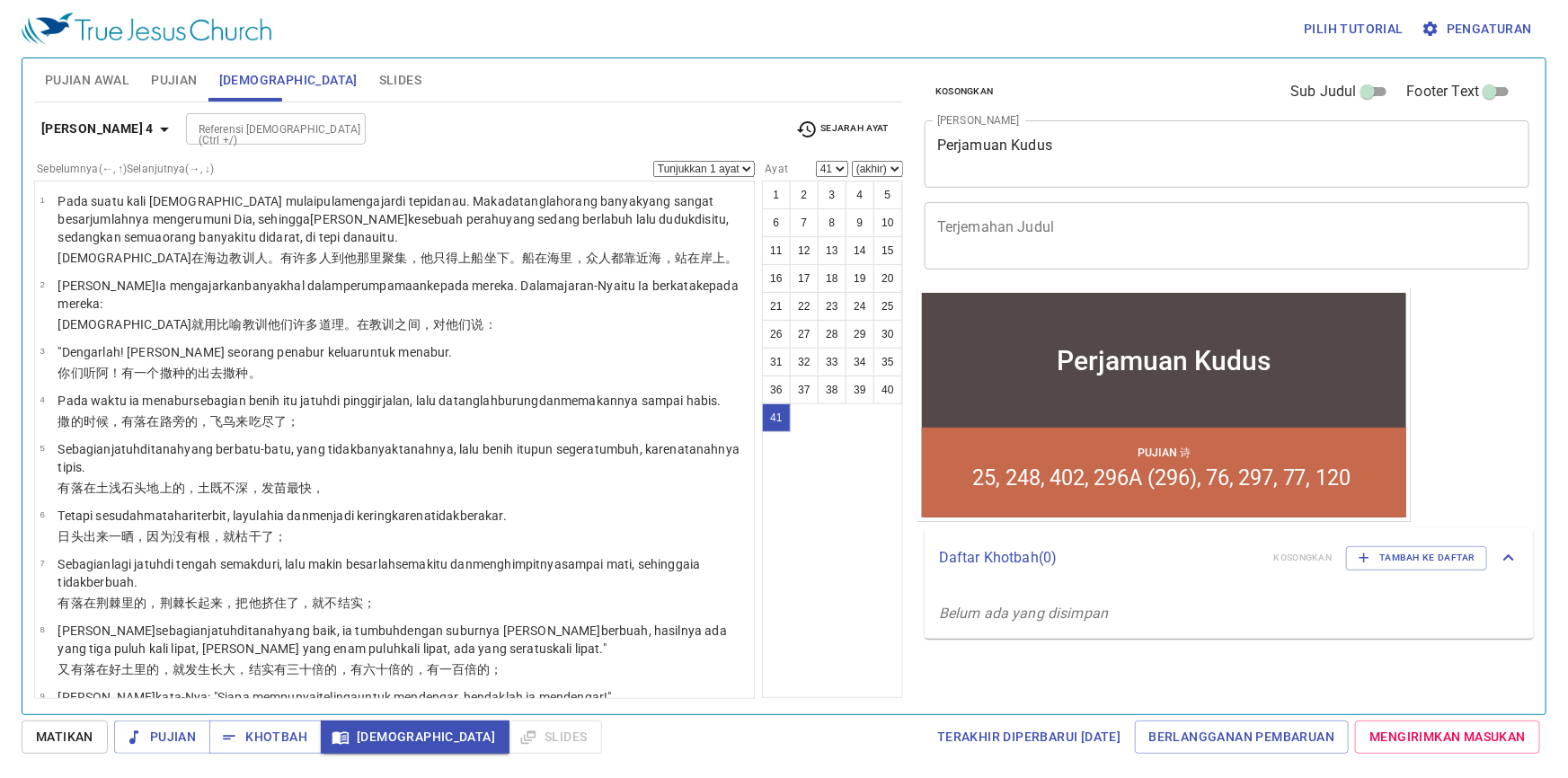
scroll to position [2009, 0]
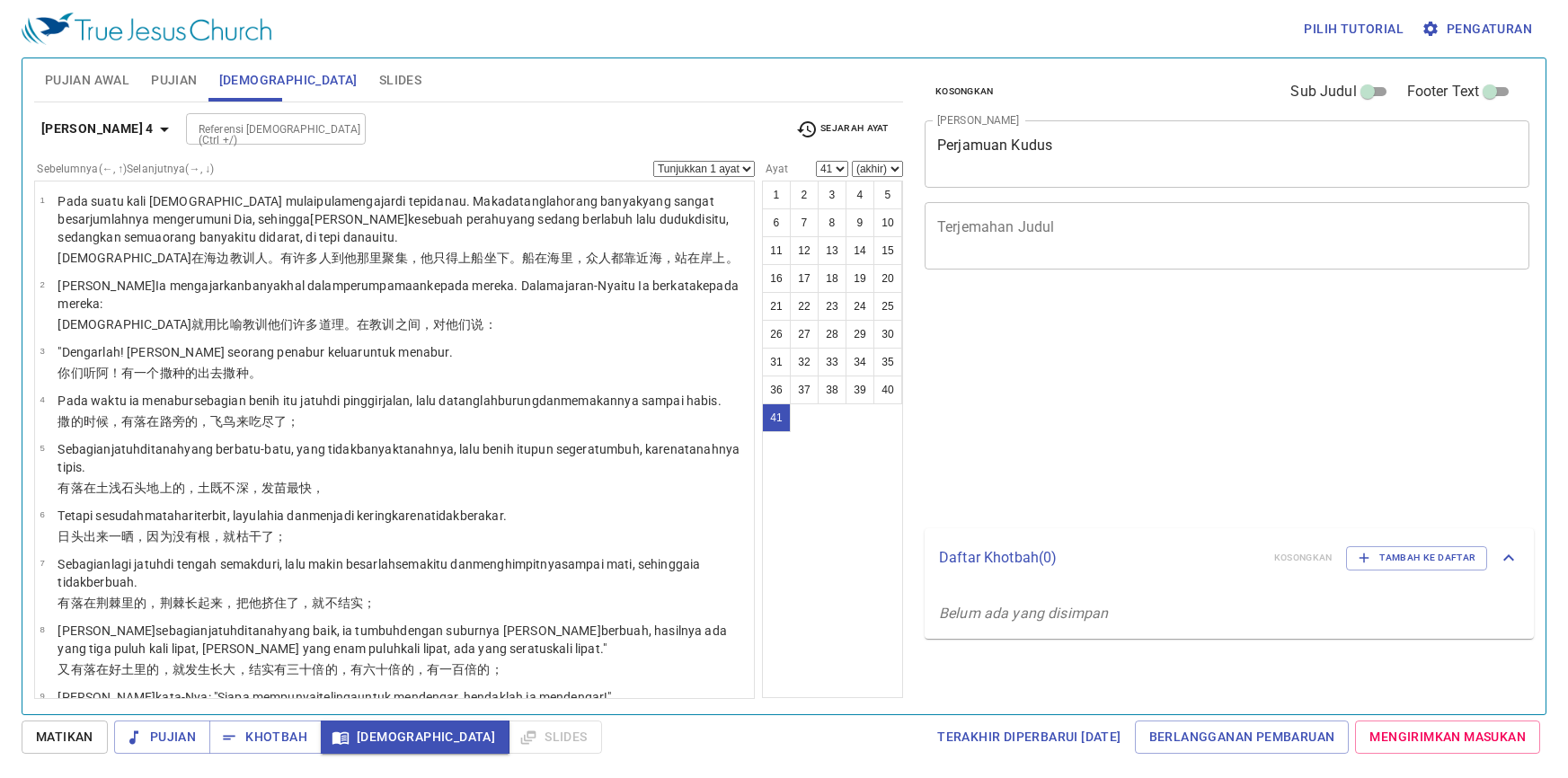
select select "41"
